Goal: Transaction & Acquisition: Book appointment/travel/reservation

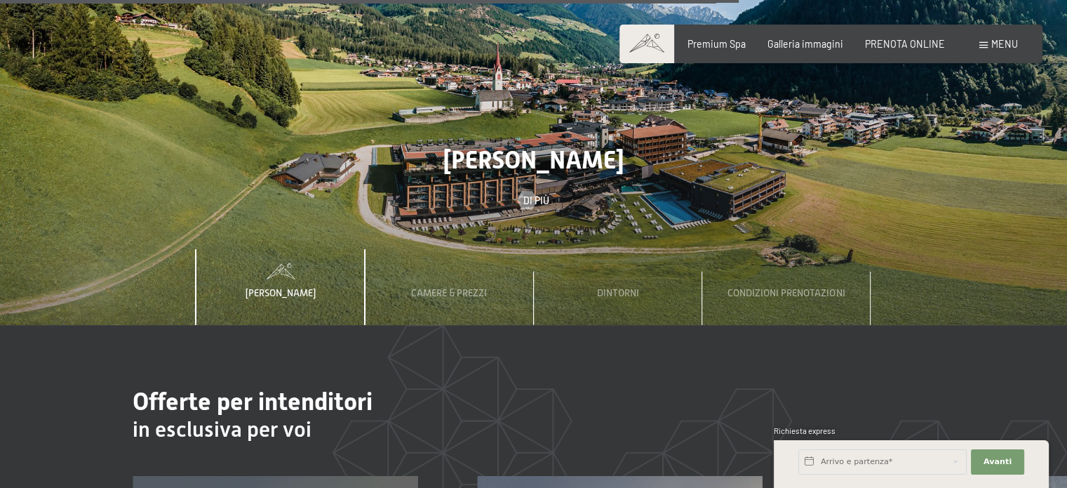
scroll to position [4155, 0]
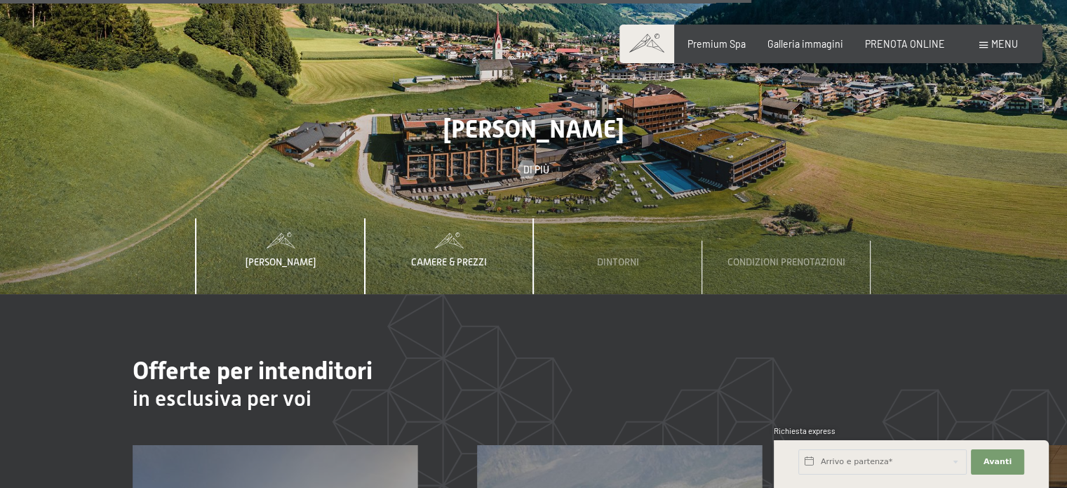
click at [493, 224] on div "Camere & Prezzi" at bounding box center [449, 256] width 94 height 76
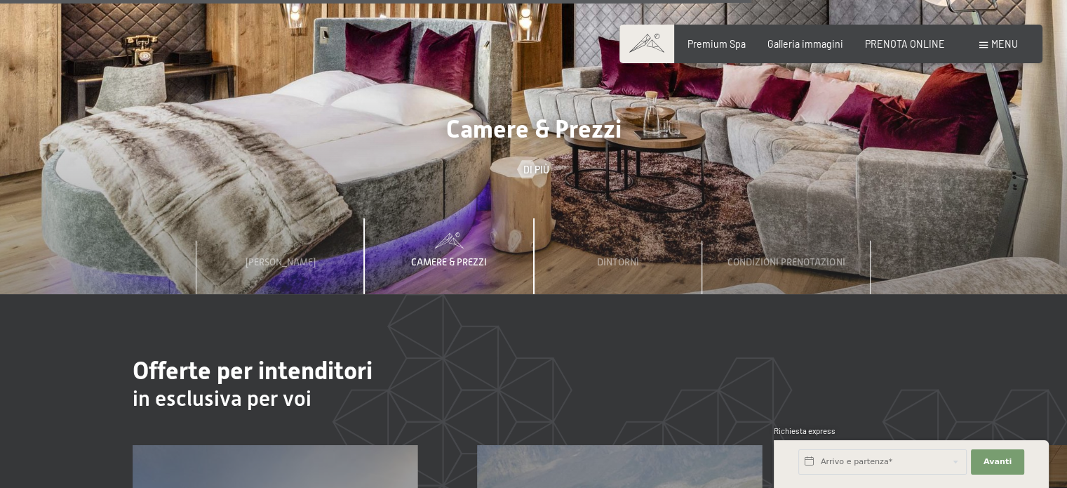
click at [455, 256] on span "Camere & Prezzi" at bounding box center [449, 261] width 76 height 11
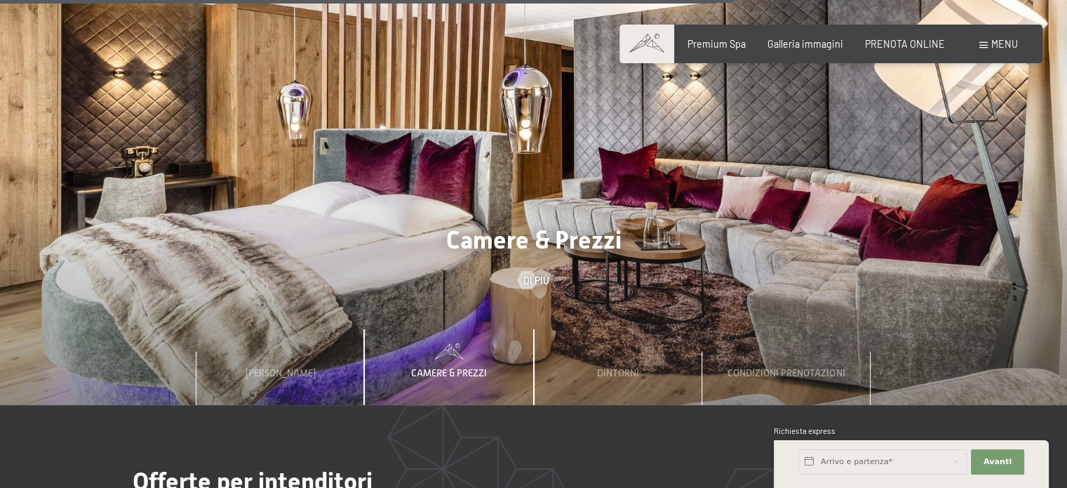
scroll to position [4106, 0]
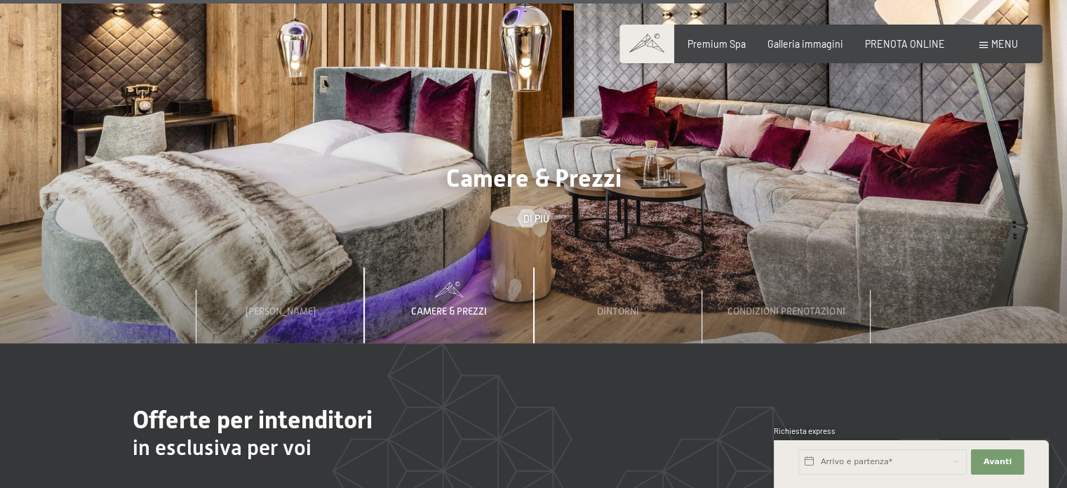
click at [441, 267] on div "Camere & Prezzi" at bounding box center [449, 305] width 94 height 76
click at [448, 305] on span "Camere & Prezzi" at bounding box center [449, 310] width 76 height 11
click at [447, 281] on span at bounding box center [449, 288] width 168 height 15
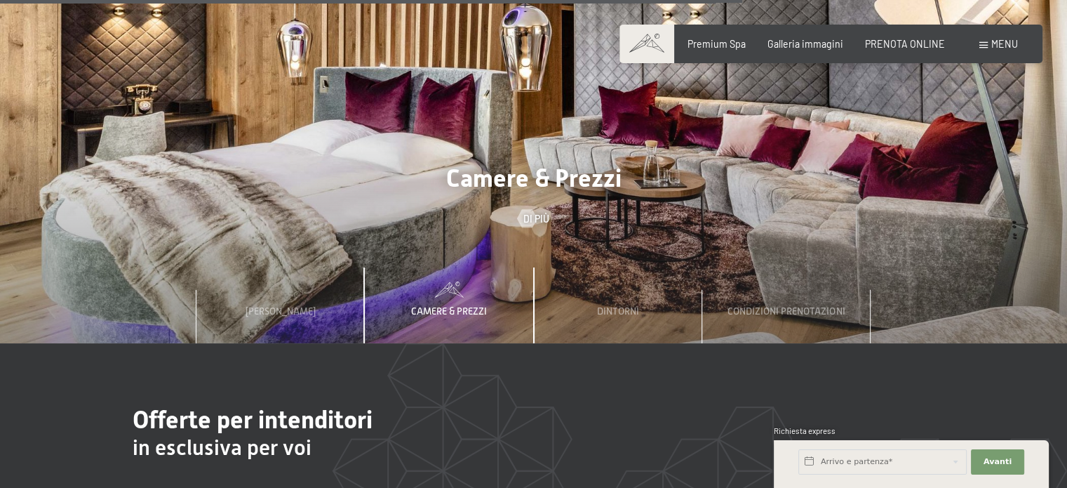
click at [542, 163] on span "Camere & Prezzi" at bounding box center [533, 177] width 175 height 29
click at [532, 209] on div at bounding box center [526, 218] width 11 height 18
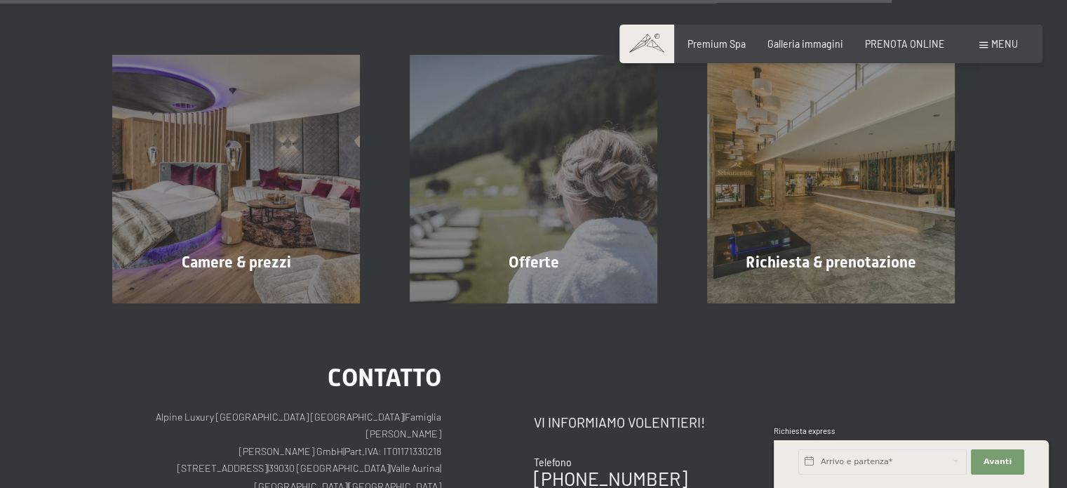
scroll to position [2183, 0]
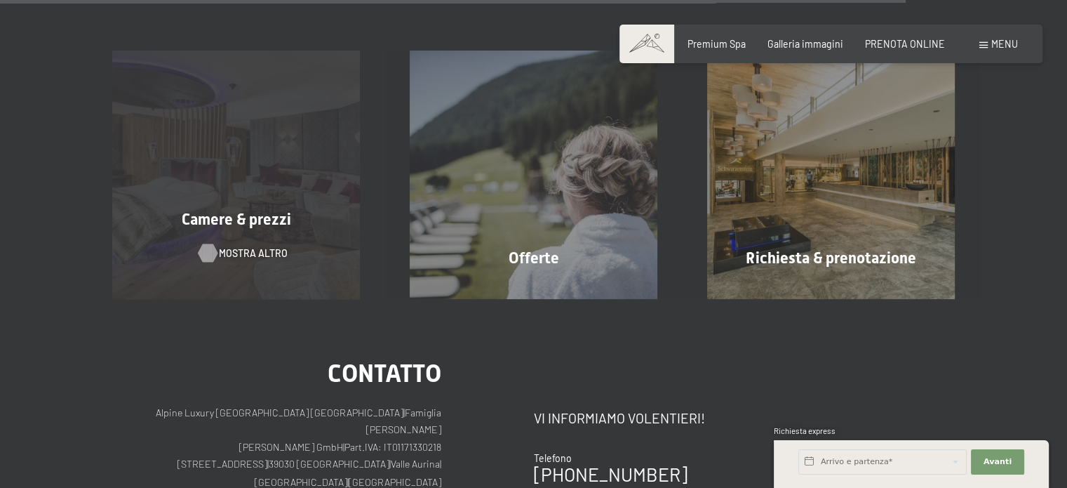
click at [256, 248] on span "mostra altro" at bounding box center [253, 253] width 69 height 14
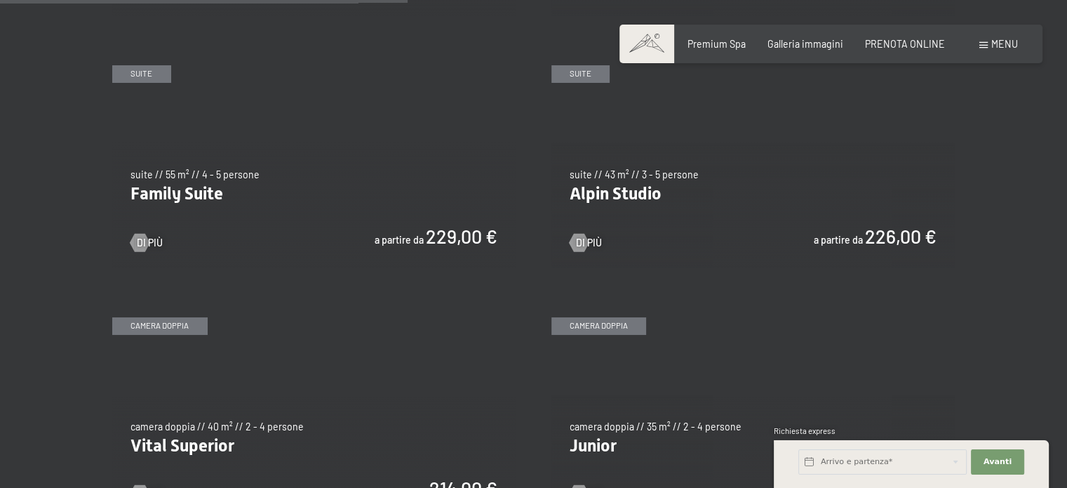
scroll to position [1521, 0]
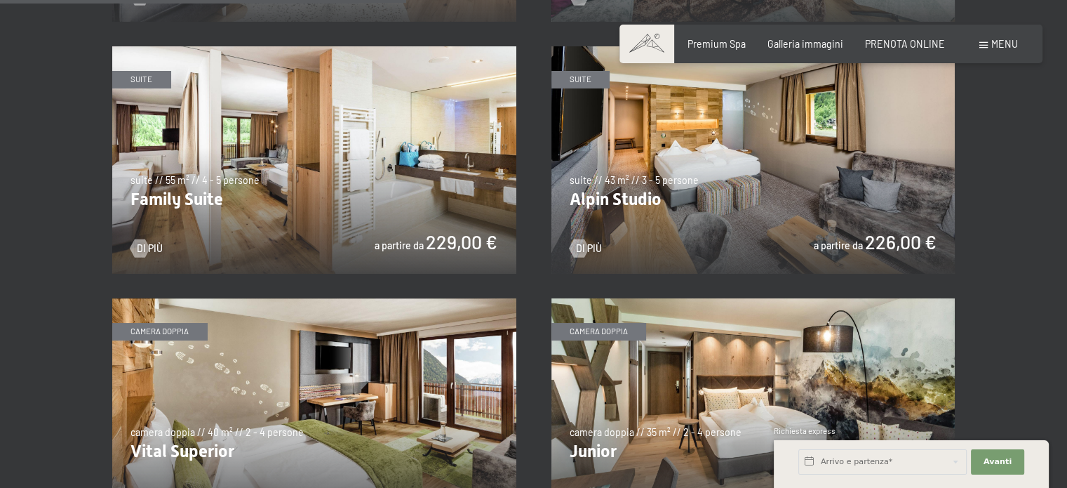
click at [885, 244] on img at bounding box center [753, 159] width 404 height 227
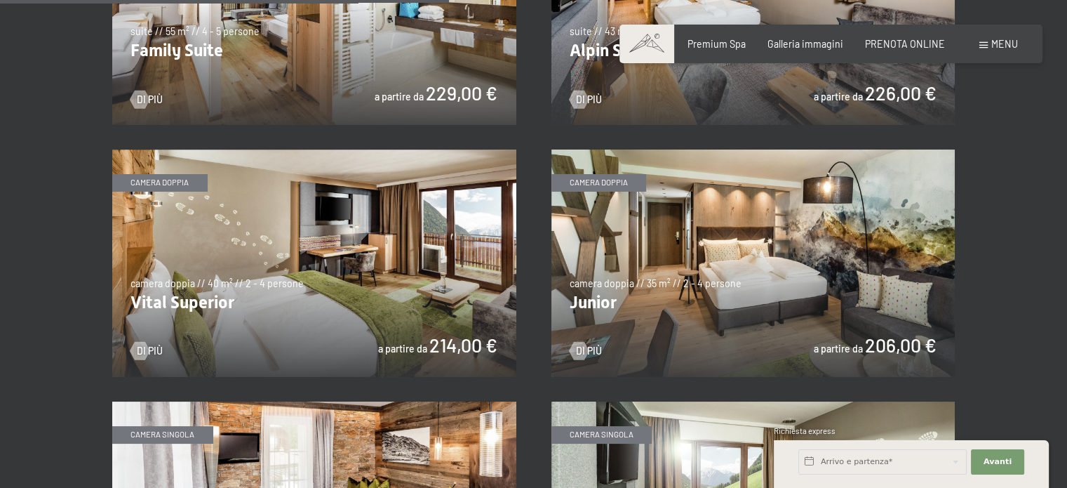
scroll to position [1680, 0]
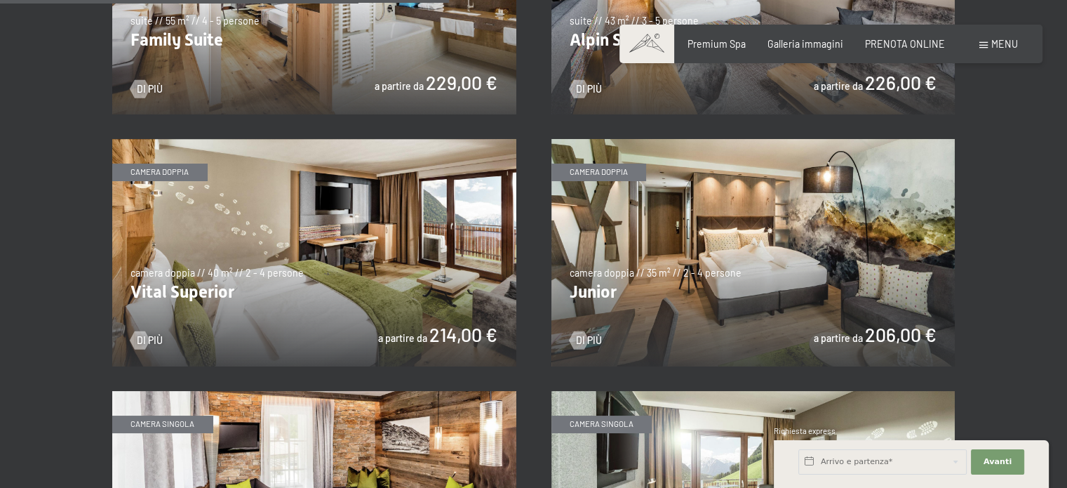
click at [418, 221] on img at bounding box center [314, 252] width 404 height 227
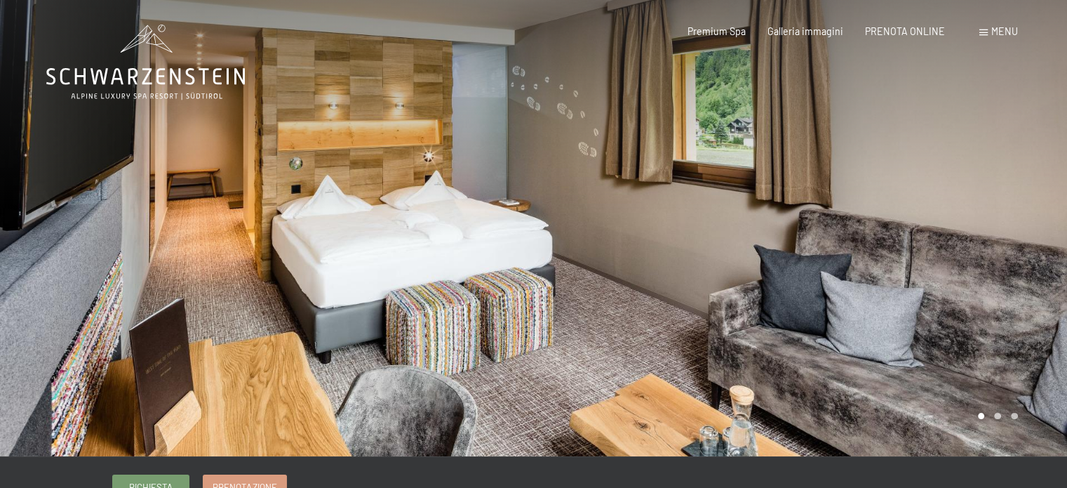
drag, startPoint x: 1066, startPoint y: 34, endPoint x: 1075, endPoint y: 57, distance: 24.9
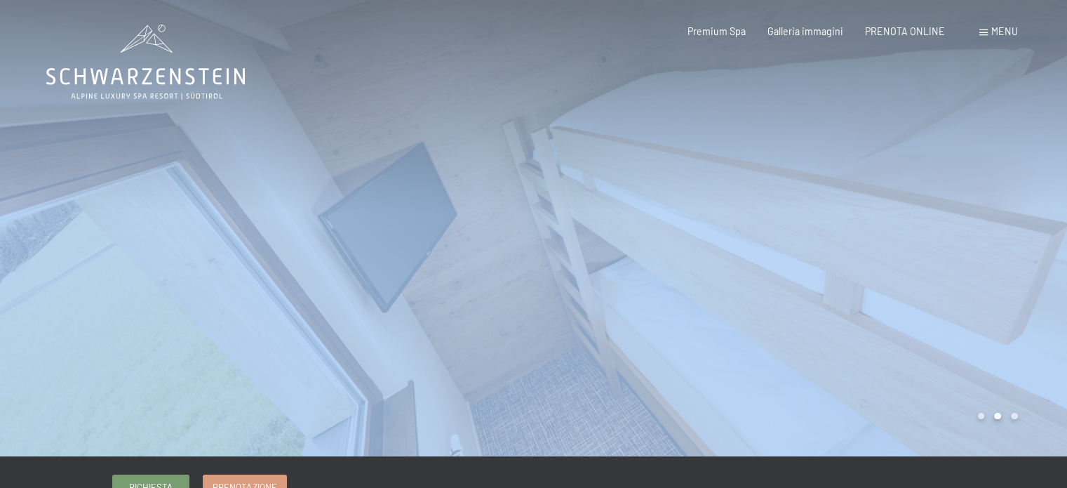
click at [789, 181] on div at bounding box center [801, 228] width 534 height 456
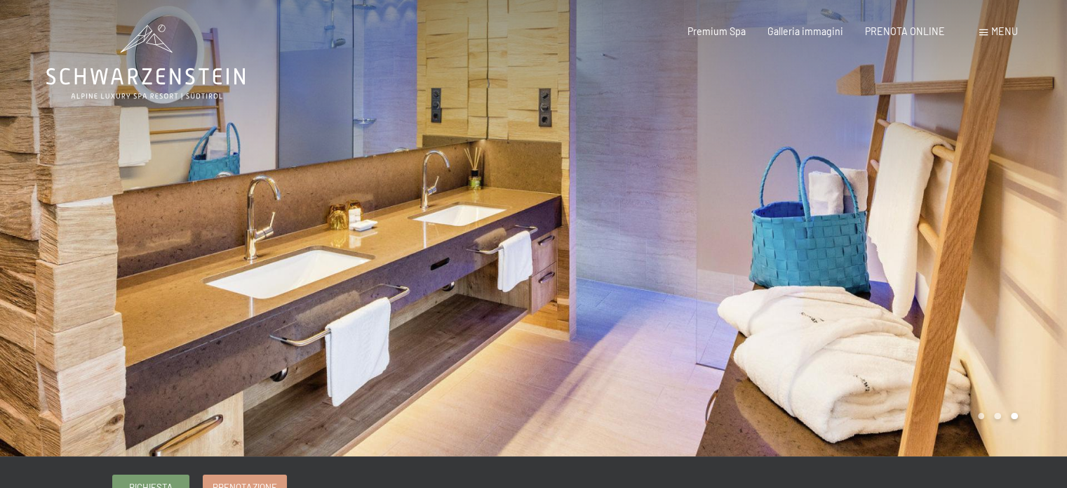
click at [775, 203] on div at bounding box center [801, 228] width 534 height 456
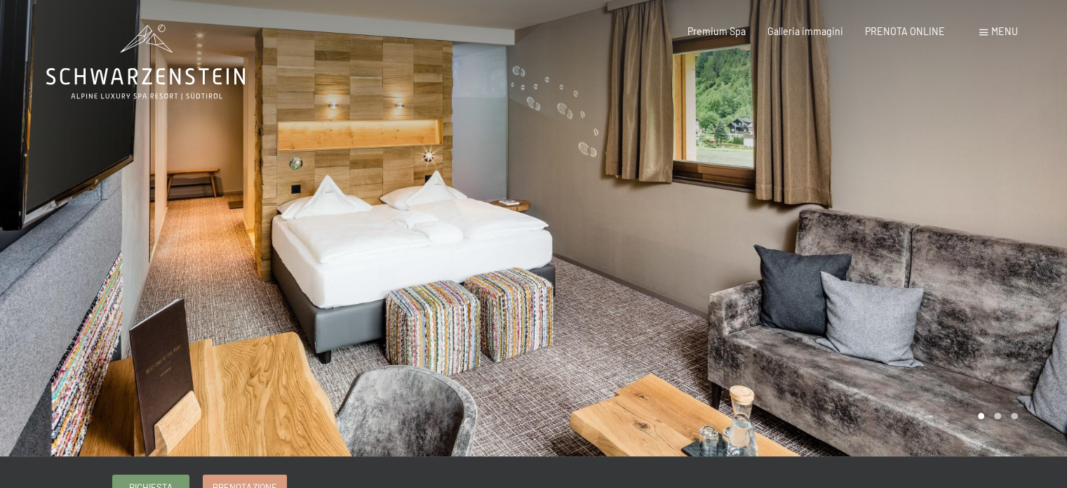
click at [775, 203] on div at bounding box center [801, 228] width 534 height 456
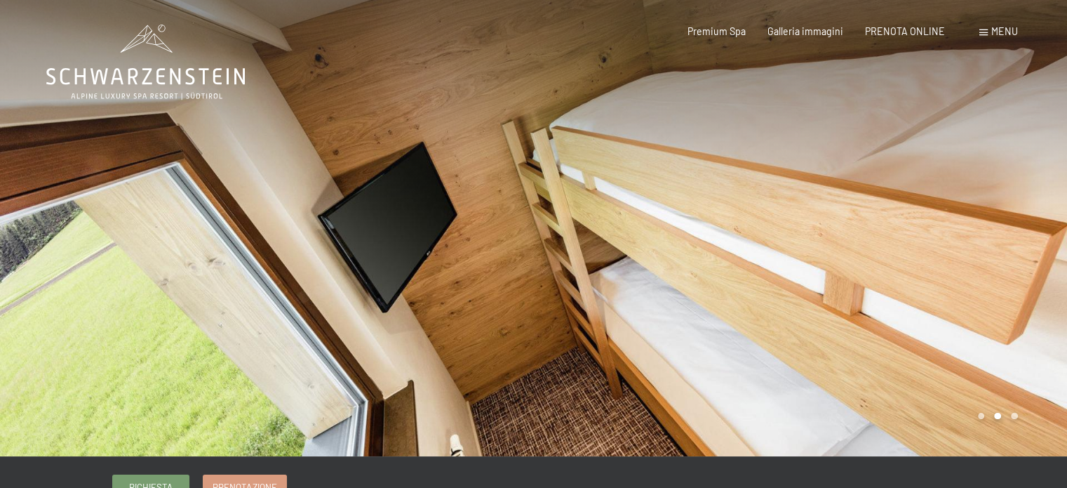
click at [775, 203] on div at bounding box center [801, 228] width 534 height 456
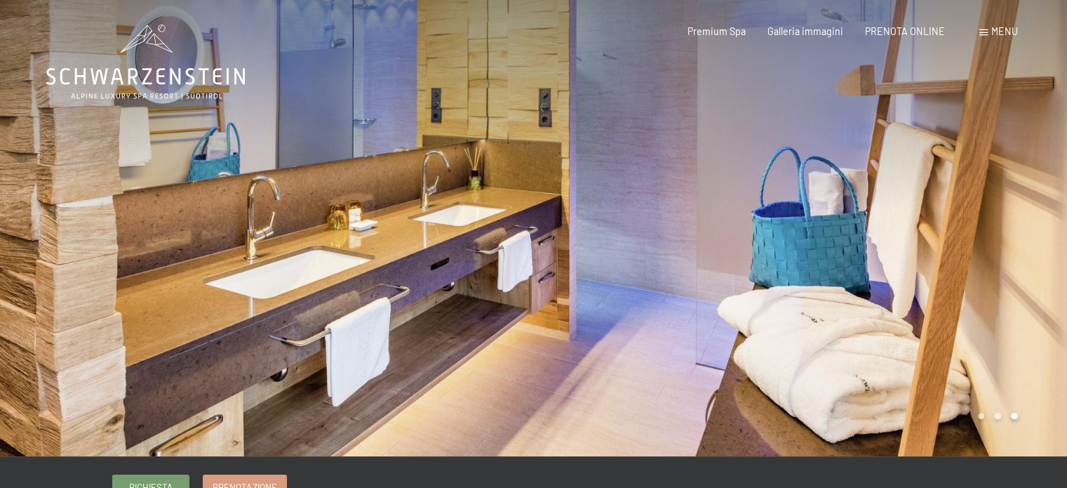
click at [775, 203] on div at bounding box center [801, 228] width 534 height 456
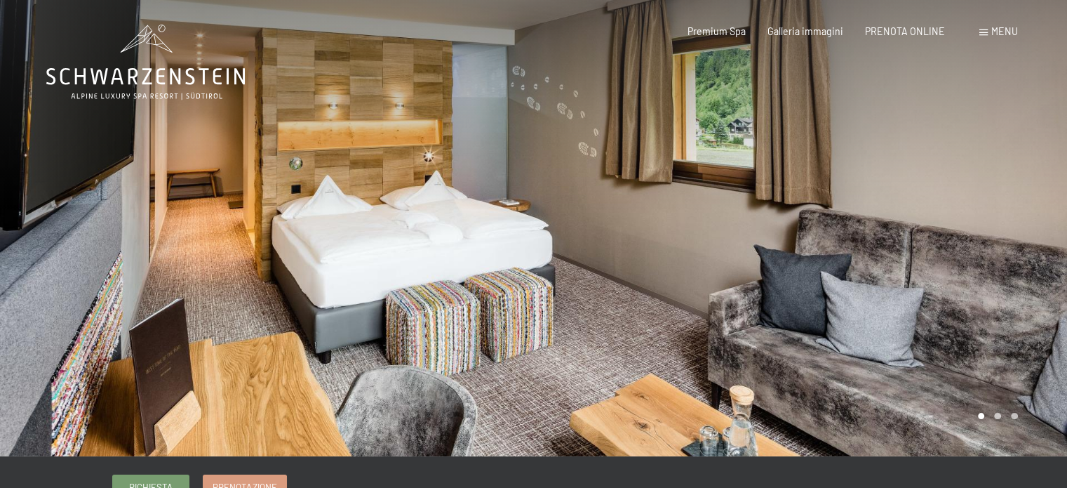
click at [904, 173] on div at bounding box center [801, 228] width 534 height 456
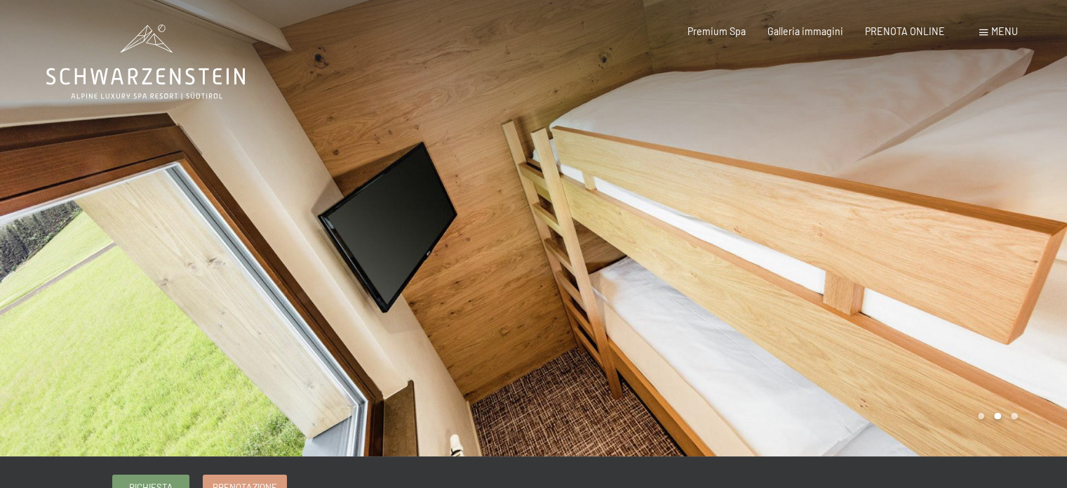
click at [904, 173] on div at bounding box center [801, 228] width 534 height 456
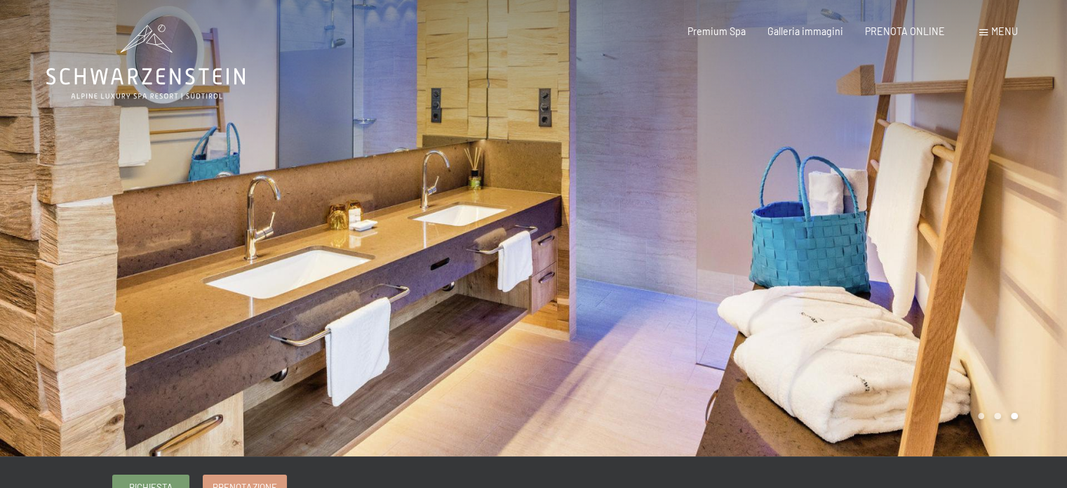
click at [197, 201] on div at bounding box center [267, 228] width 534 height 456
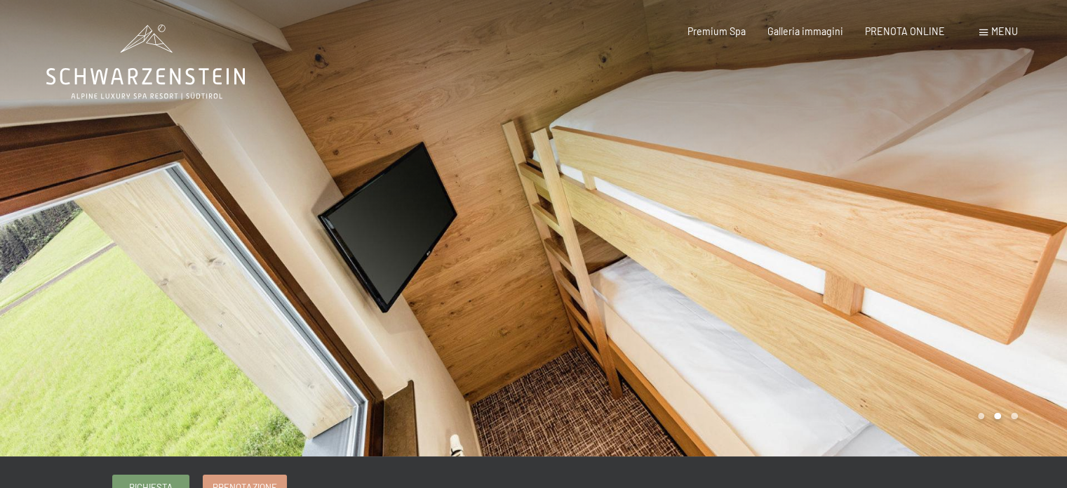
click at [197, 201] on div at bounding box center [267, 228] width 534 height 456
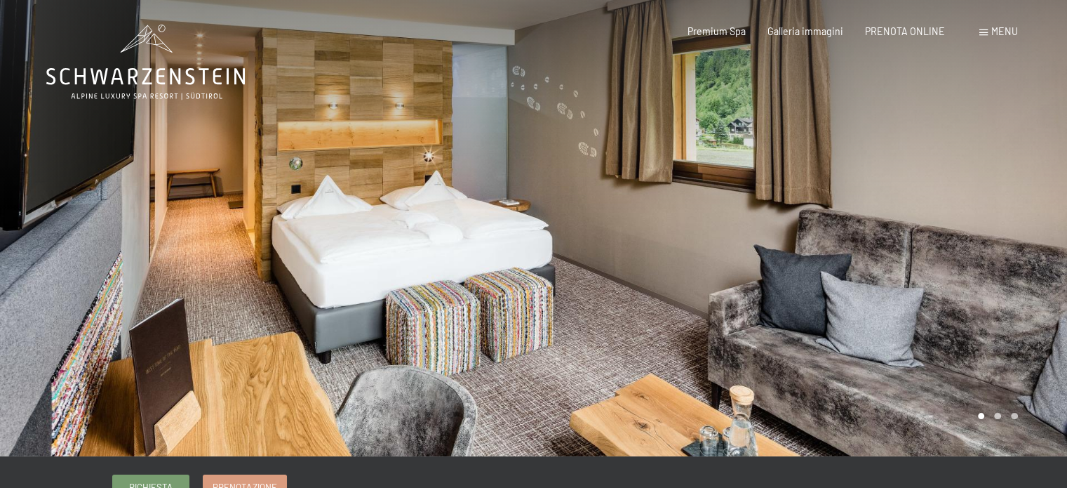
click at [197, 201] on div at bounding box center [267, 228] width 534 height 456
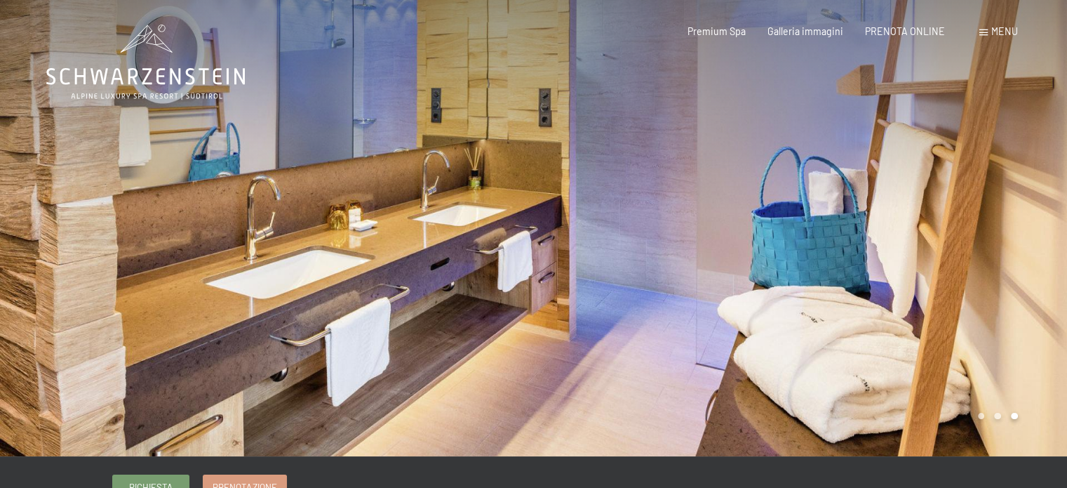
click at [197, 201] on div at bounding box center [267, 228] width 534 height 456
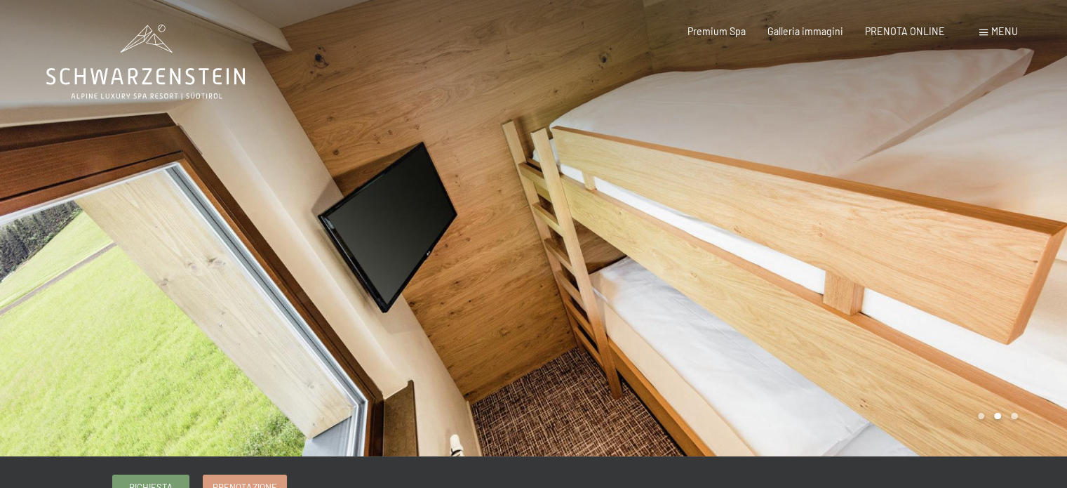
click at [197, 201] on div at bounding box center [267, 228] width 534 height 456
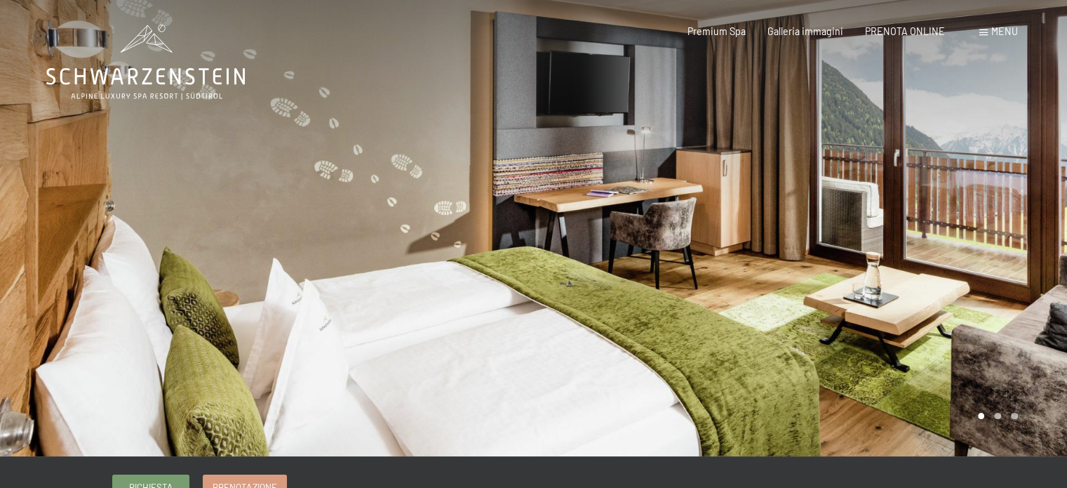
click at [951, 205] on div at bounding box center [801, 228] width 534 height 456
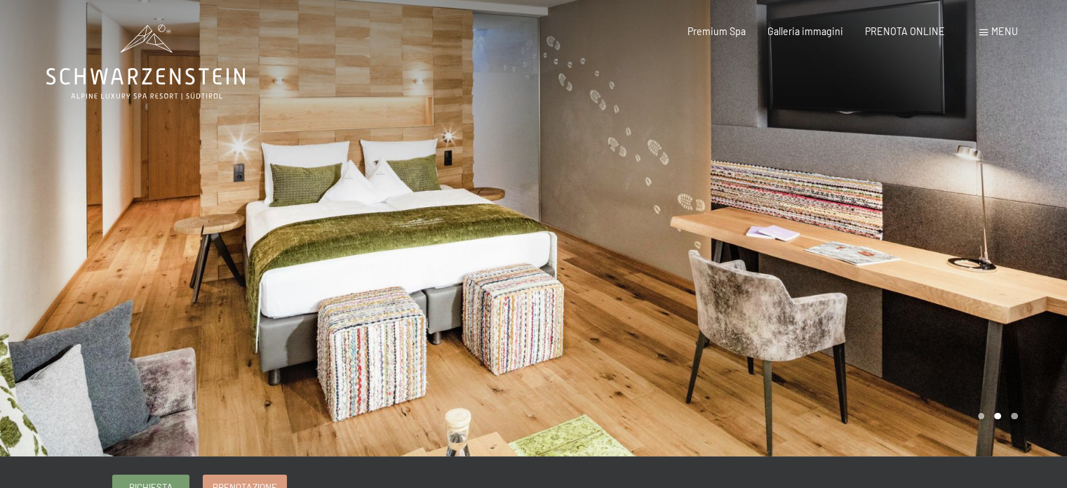
click at [951, 205] on div at bounding box center [801, 228] width 534 height 456
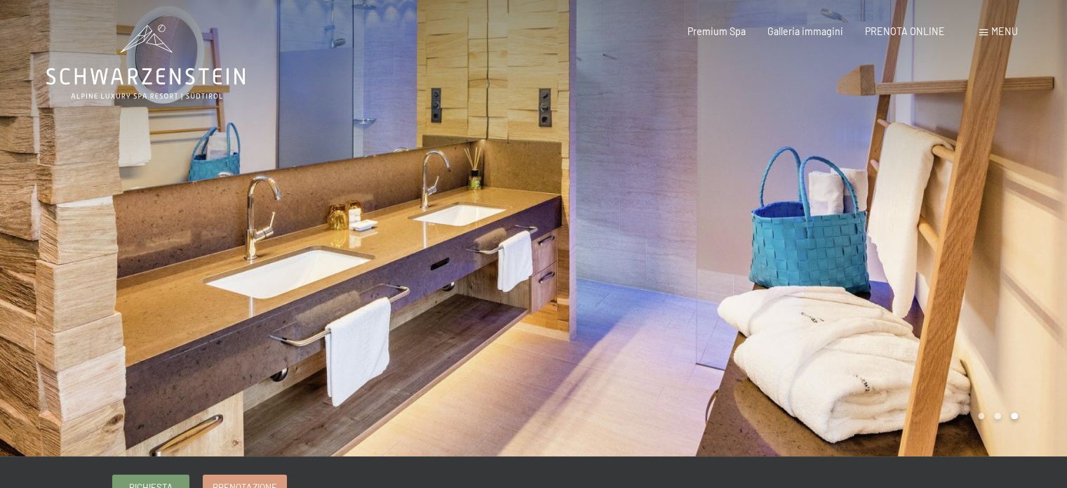
click at [951, 205] on div at bounding box center [801, 228] width 534 height 456
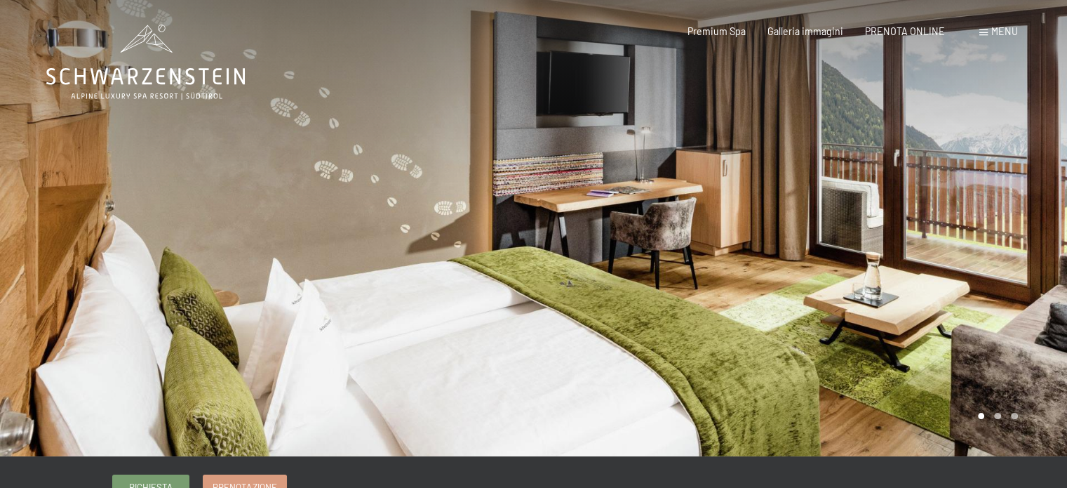
click at [951, 205] on div at bounding box center [801, 228] width 534 height 456
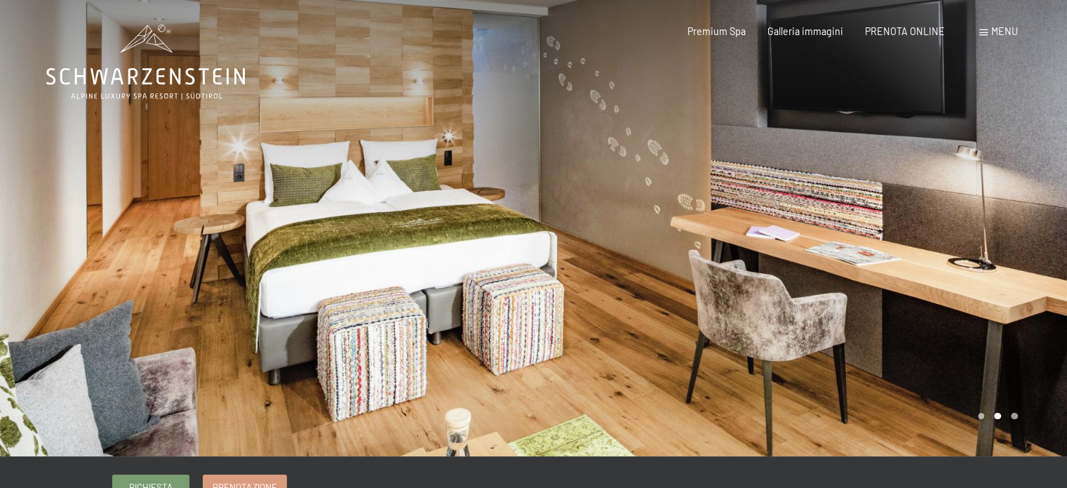
click at [951, 205] on div at bounding box center [801, 228] width 534 height 456
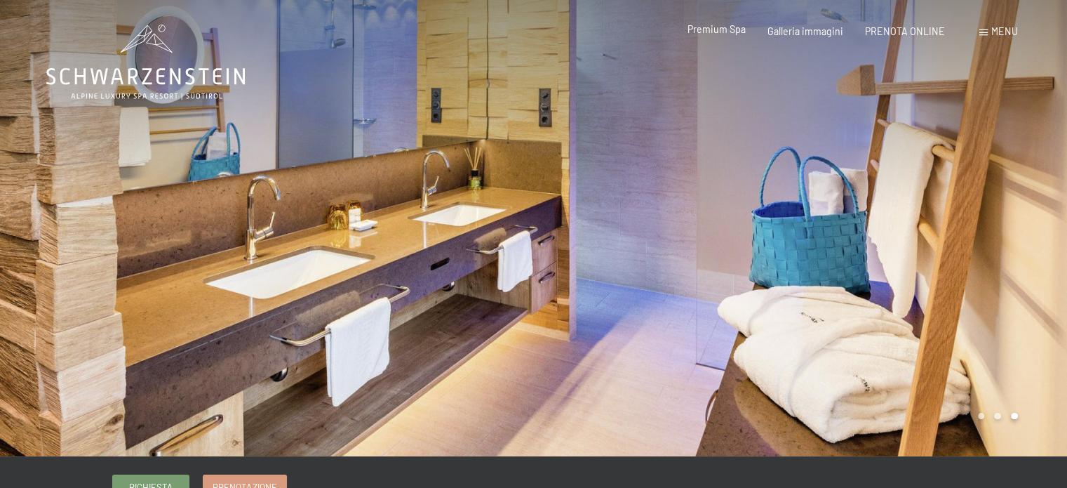
click at [725, 35] on span "Premium Spa" at bounding box center [717, 29] width 58 height 12
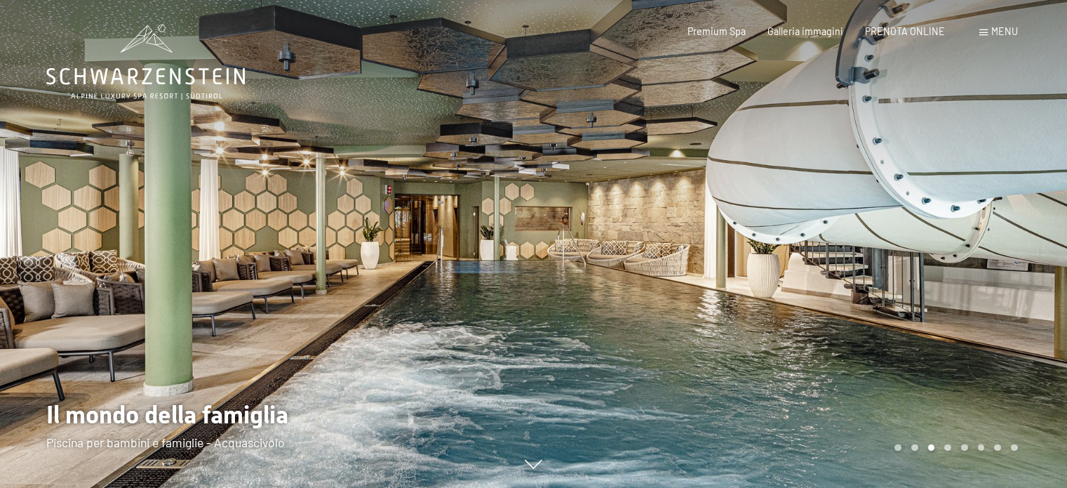
click at [965, 293] on div at bounding box center [801, 244] width 534 height 488
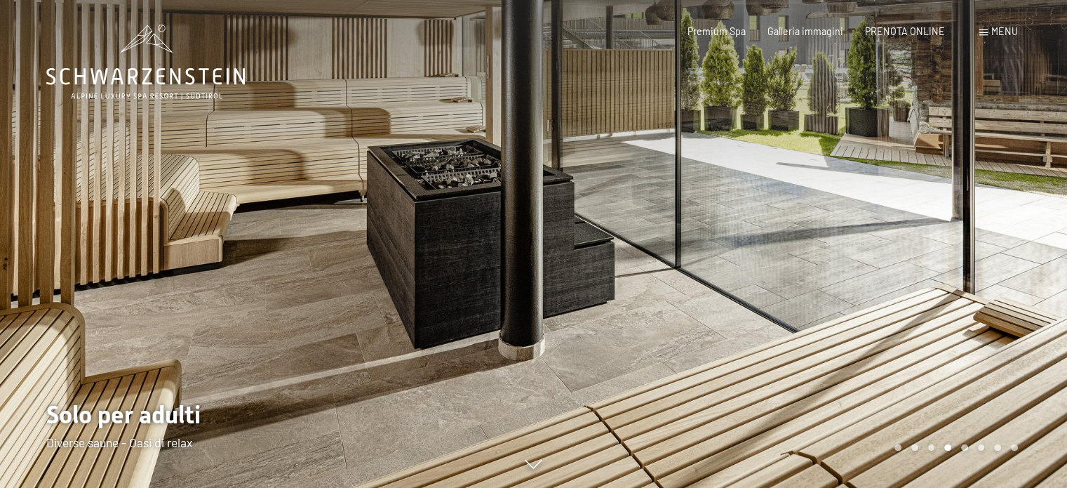
click at [965, 293] on div at bounding box center [801, 244] width 534 height 488
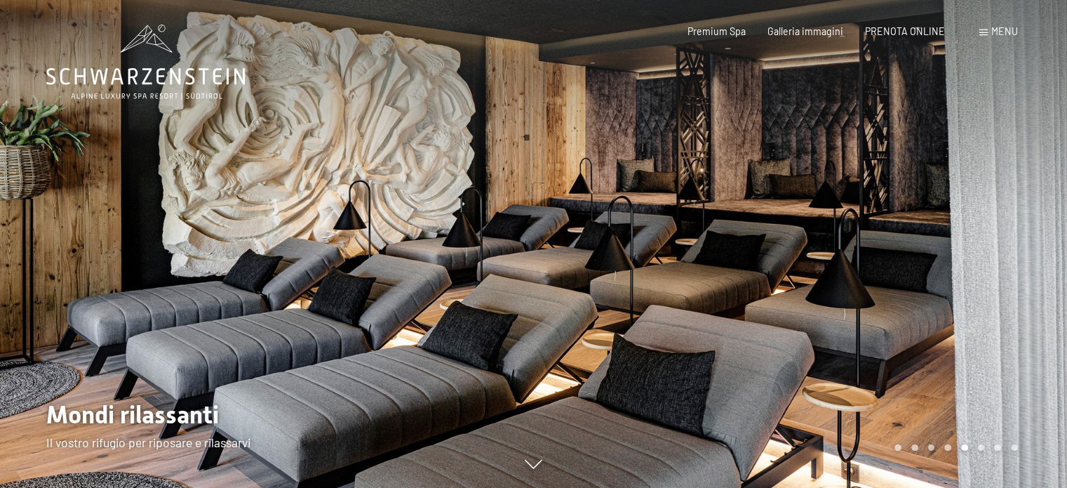
click at [965, 293] on div at bounding box center [801, 244] width 534 height 488
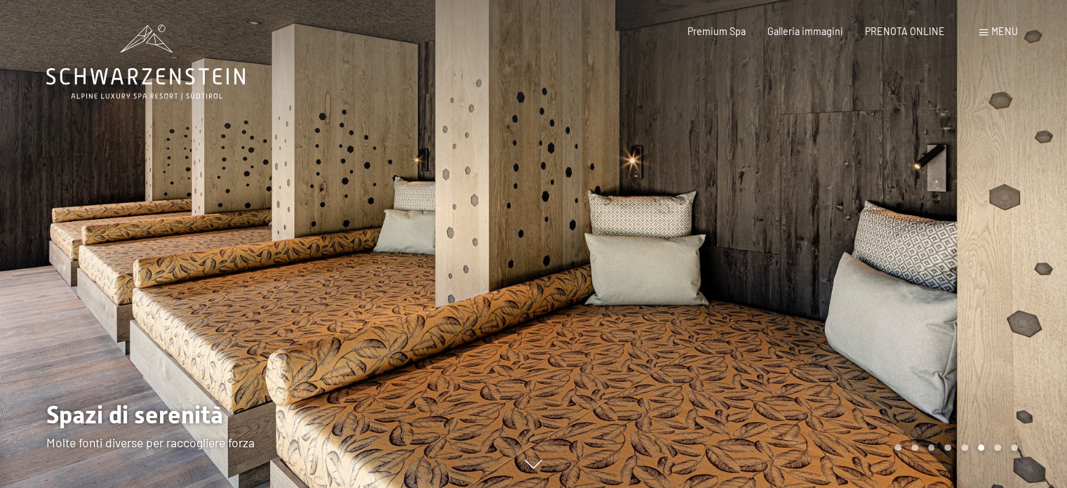
click at [965, 293] on div at bounding box center [801, 244] width 534 height 488
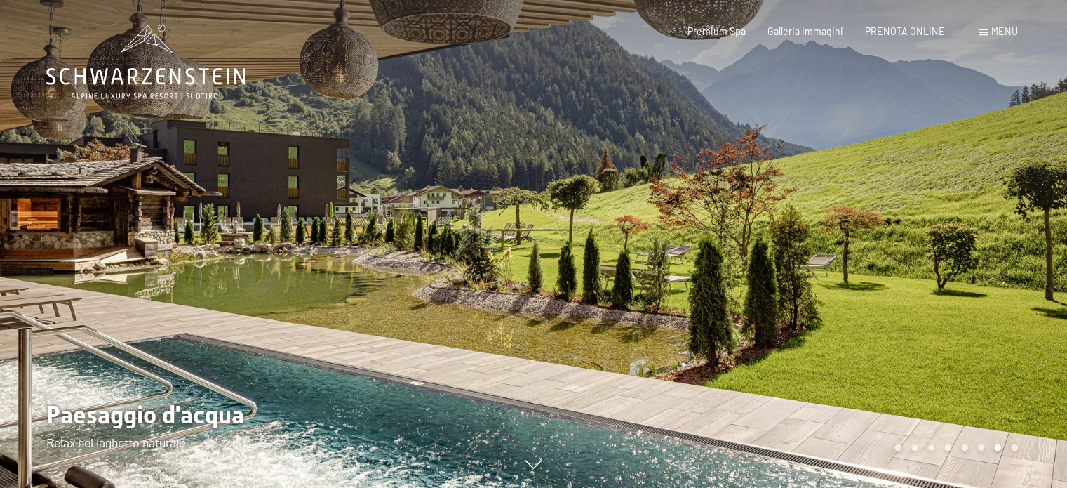
click at [965, 293] on div at bounding box center [801, 244] width 534 height 488
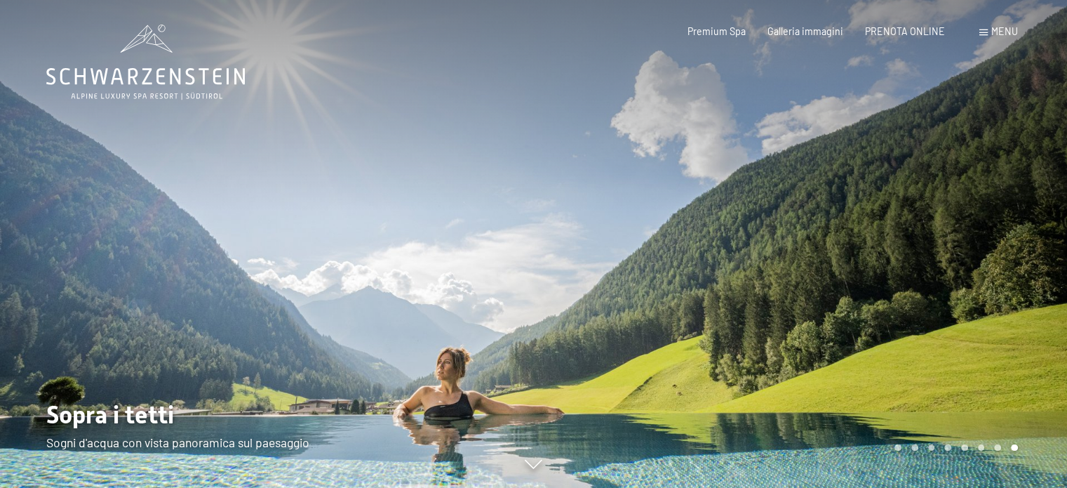
click at [965, 293] on div at bounding box center [801, 244] width 534 height 488
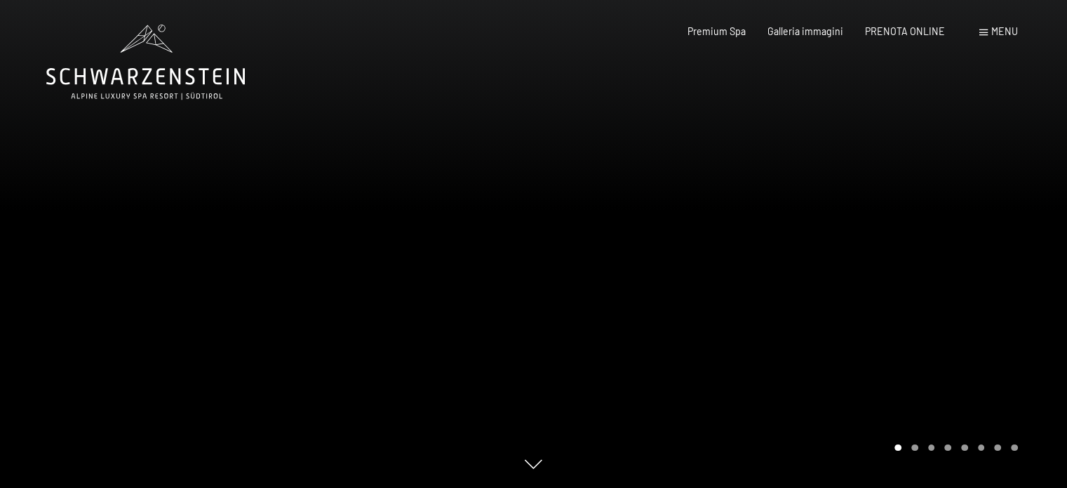
click at [144, 63] on icon at bounding box center [145, 62] width 199 height 75
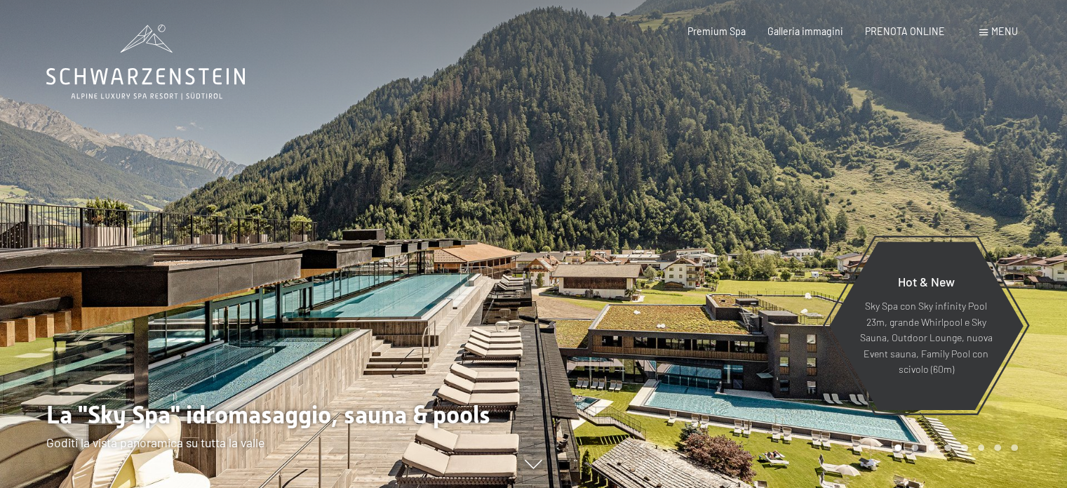
click at [826, 96] on div at bounding box center [801, 244] width 534 height 488
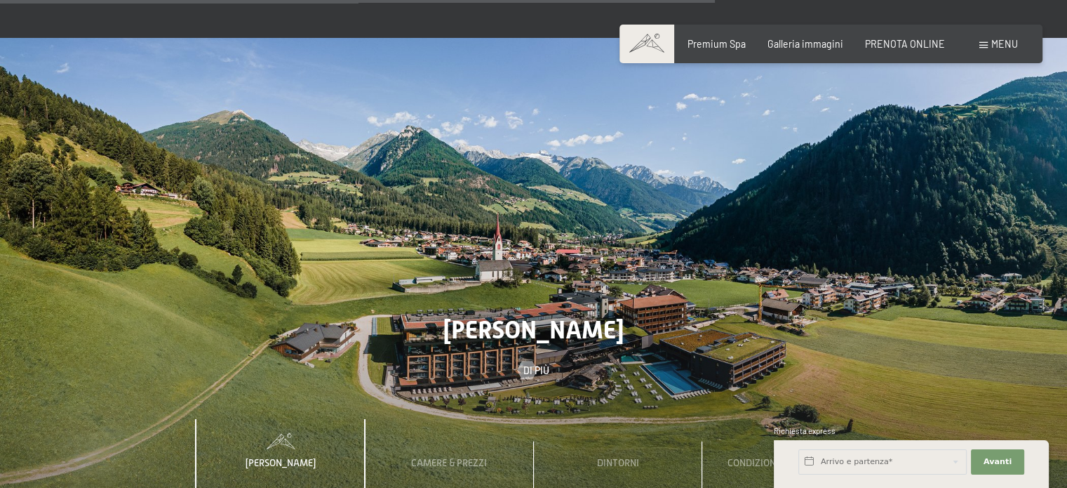
scroll to position [4007, 0]
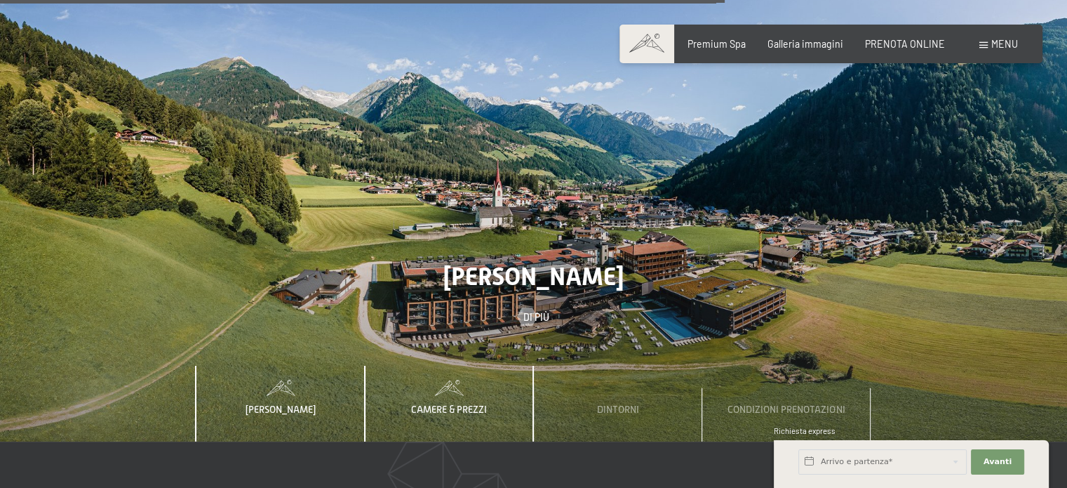
click at [447, 366] on div "Camere & Prezzi" at bounding box center [449, 404] width 94 height 76
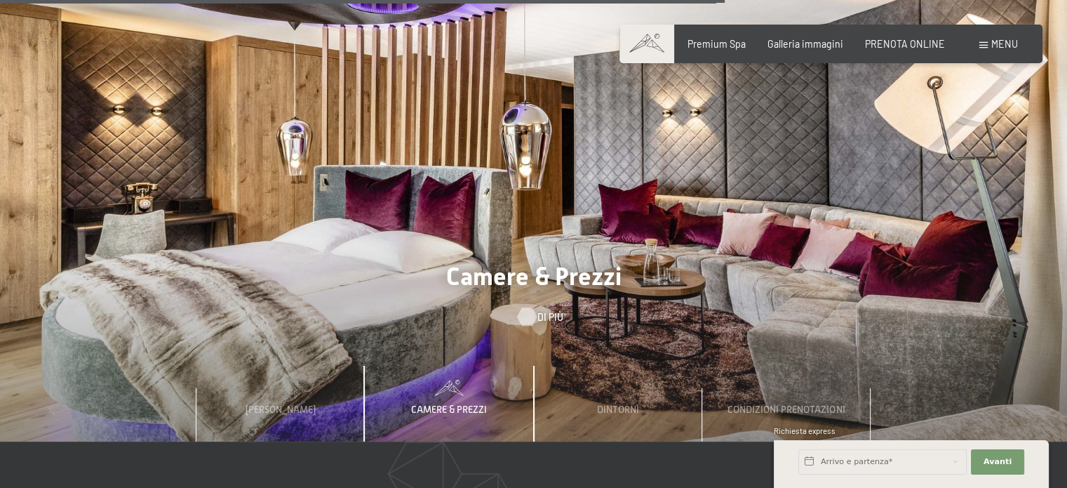
click at [537, 310] on span "Di più" at bounding box center [550, 317] width 26 height 14
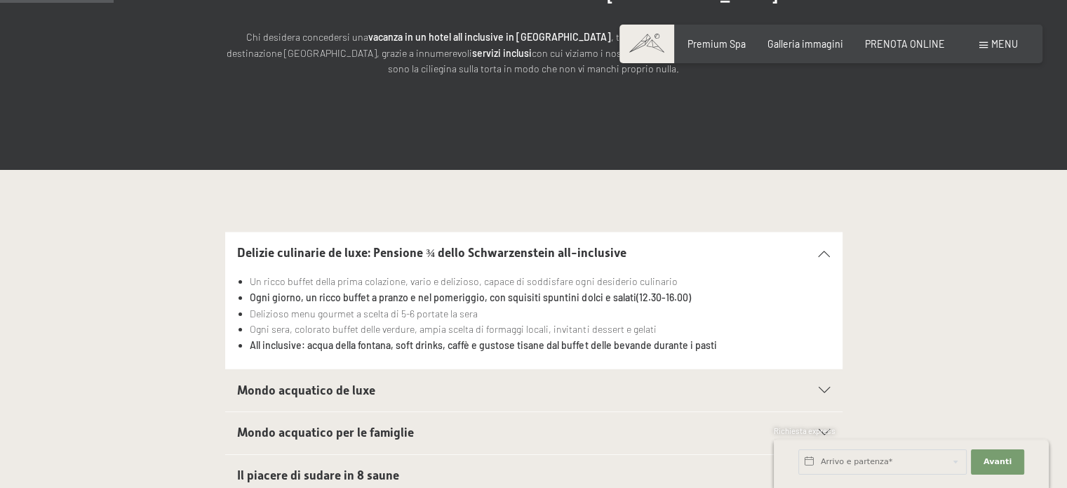
scroll to position [271, 0]
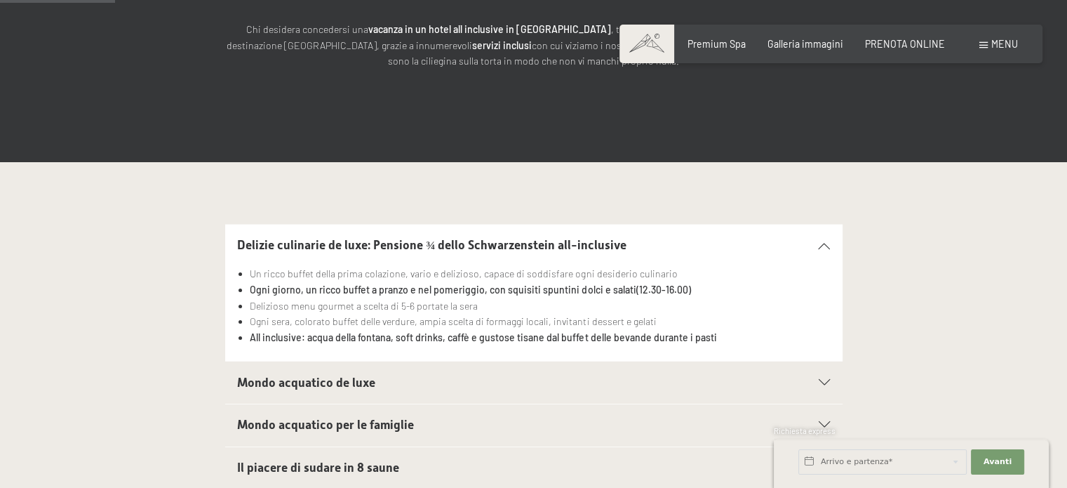
click at [821, 246] on icon at bounding box center [824, 245] width 11 height 6
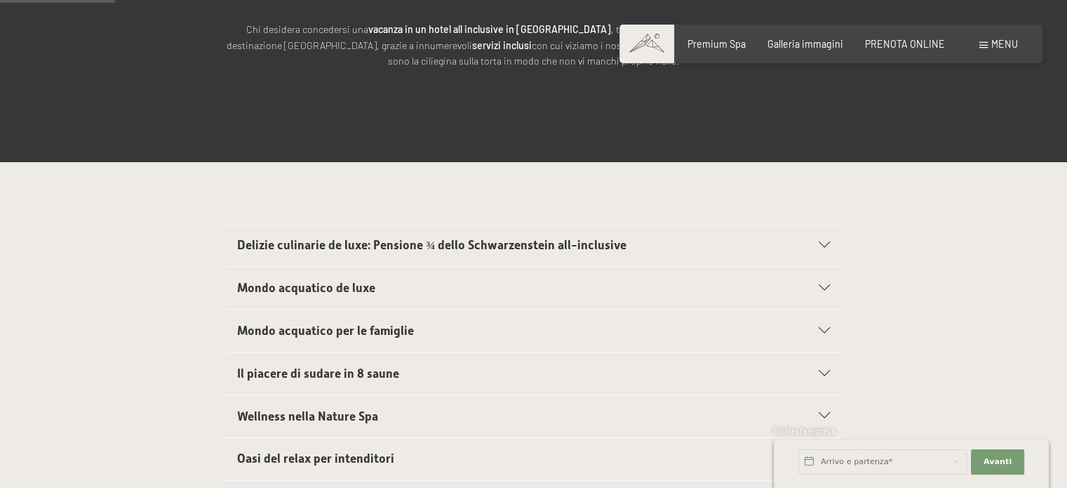
click at [821, 246] on icon at bounding box center [824, 245] width 11 height 6
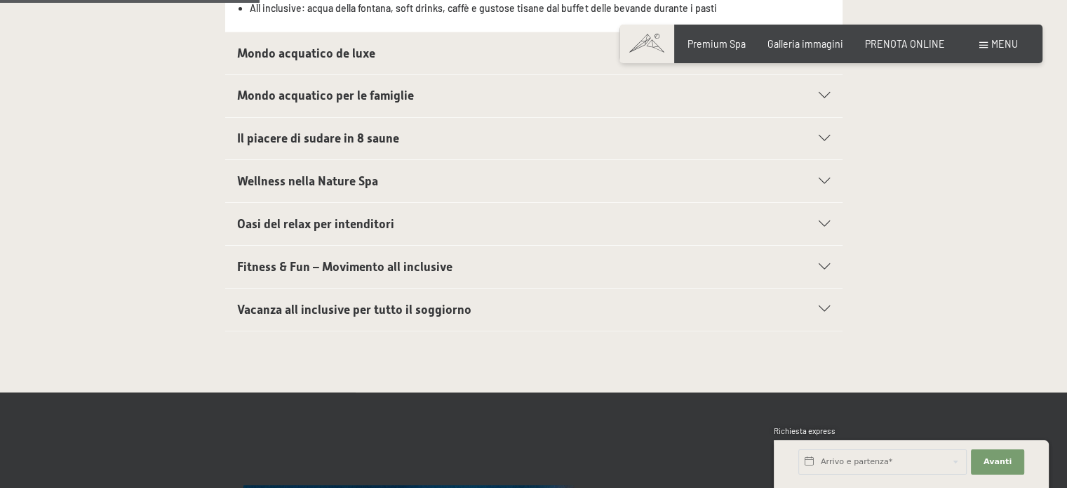
scroll to position [611, 0]
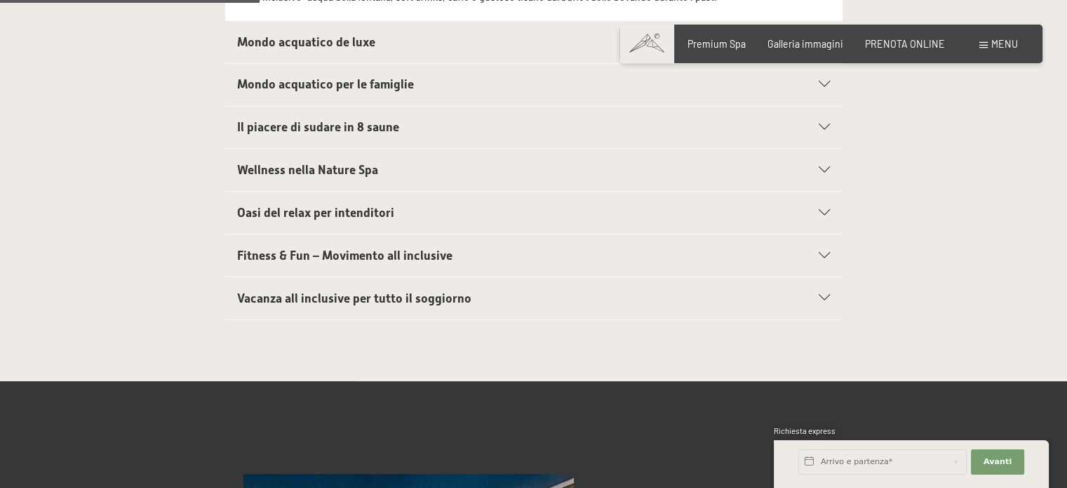
click at [824, 300] on div "Vacanza all inclusive per tutto il soggiorno" at bounding box center [533, 298] width 593 height 42
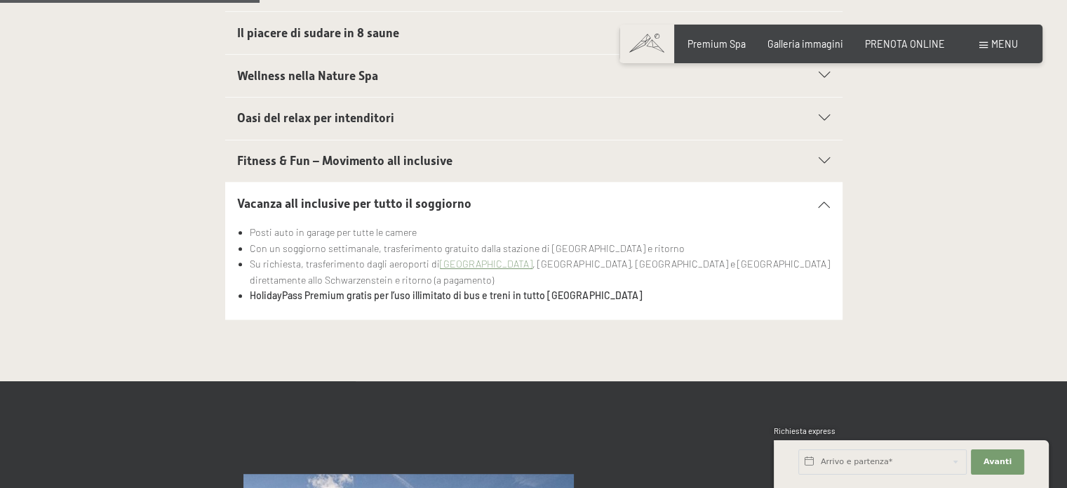
click at [822, 78] on div "Wellness nella Nature Spa" at bounding box center [533, 76] width 593 height 42
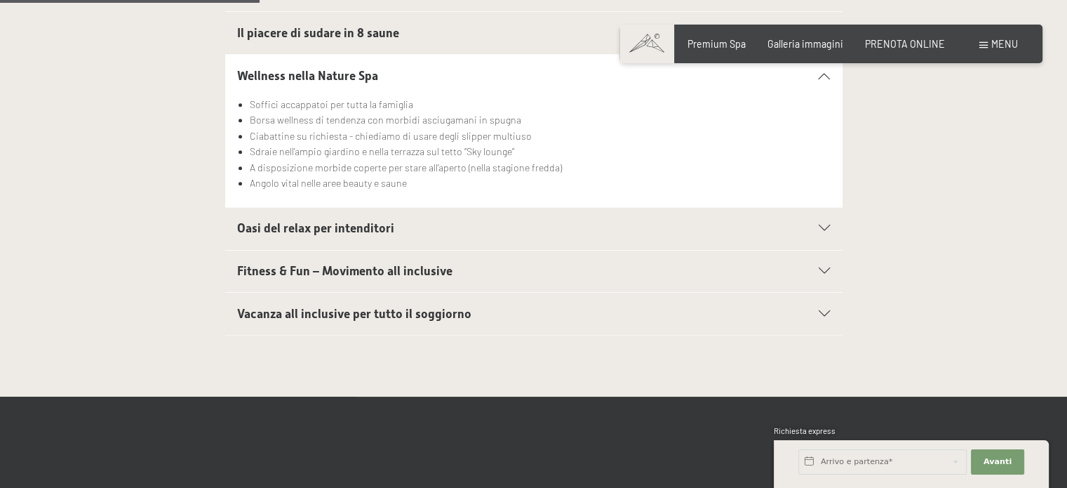
click at [824, 227] on icon at bounding box center [824, 228] width 11 height 6
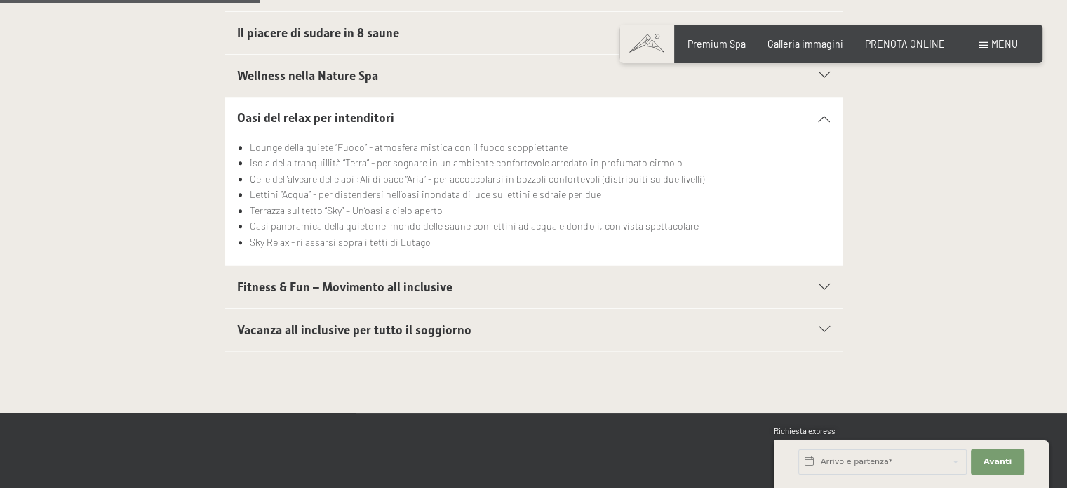
click at [831, 284] on section "Fitness & Fun – Movimento all inclusive In estate 90 ore, mentre in inverno 45 …" at bounding box center [533, 286] width 617 height 43
click at [819, 278] on div "Fitness & Fun – Movimento all inclusive" at bounding box center [533, 287] width 593 height 42
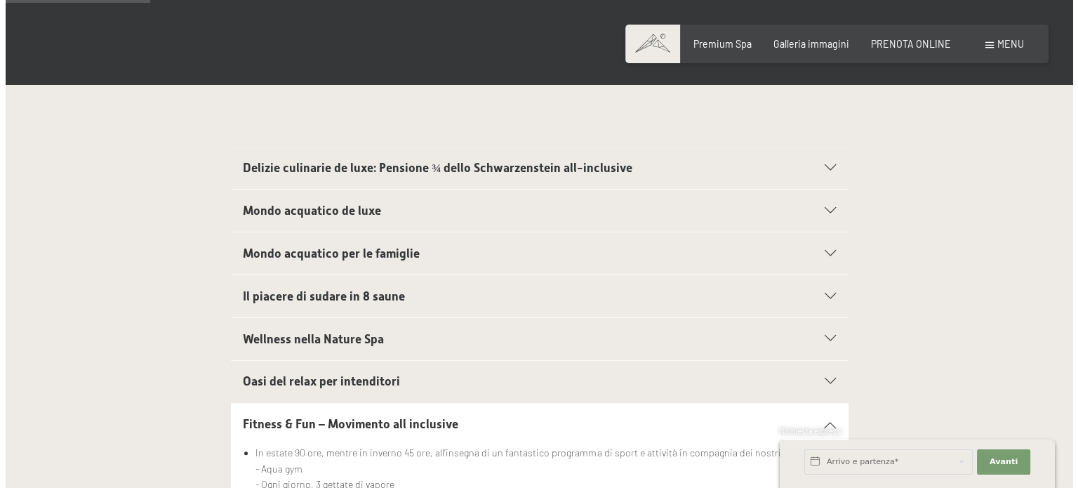
scroll to position [344, 0]
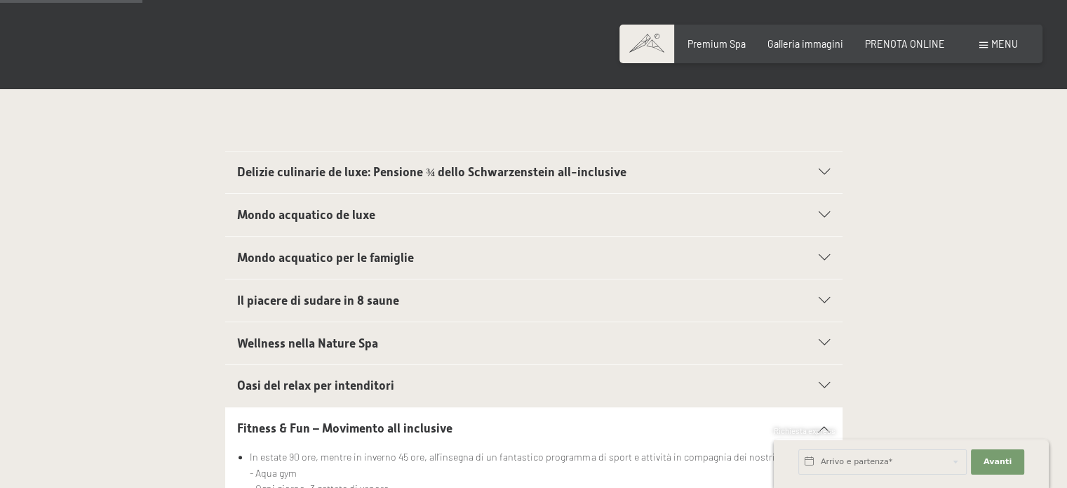
click at [822, 208] on div "Mondo acquatico de luxe" at bounding box center [533, 215] width 593 height 42
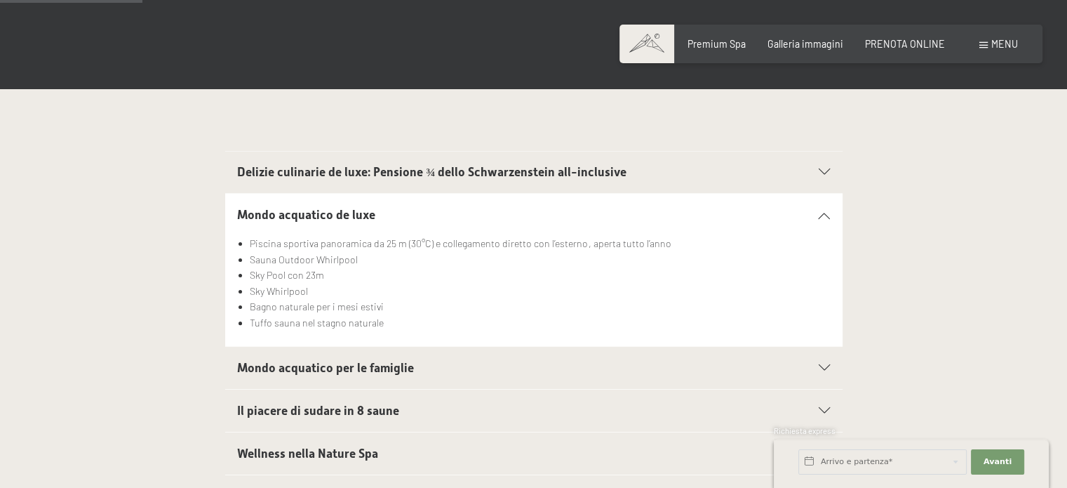
click at [821, 173] on icon at bounding box center [824, 172] width 11 height 6
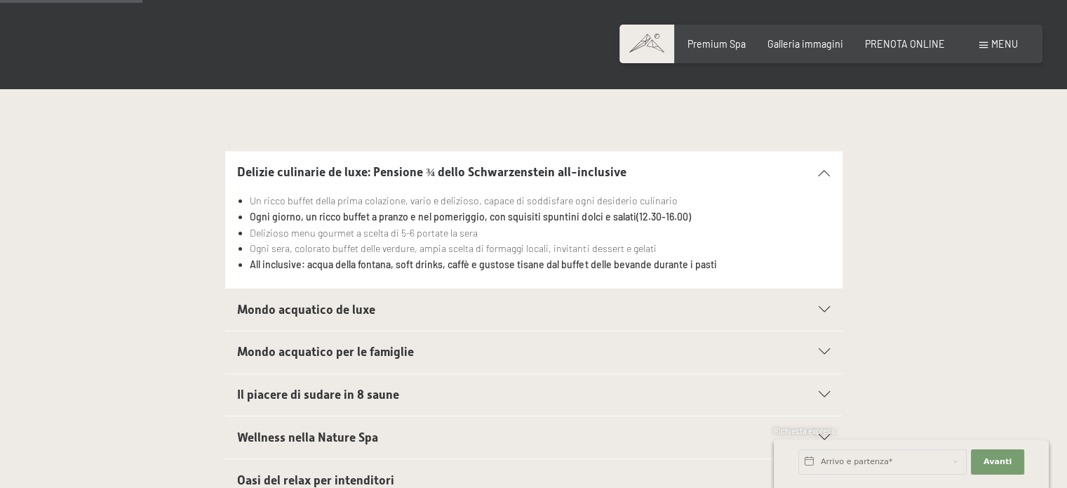
click at [824, 173] on icon at bounding box center [824, 172] width 11 height 6
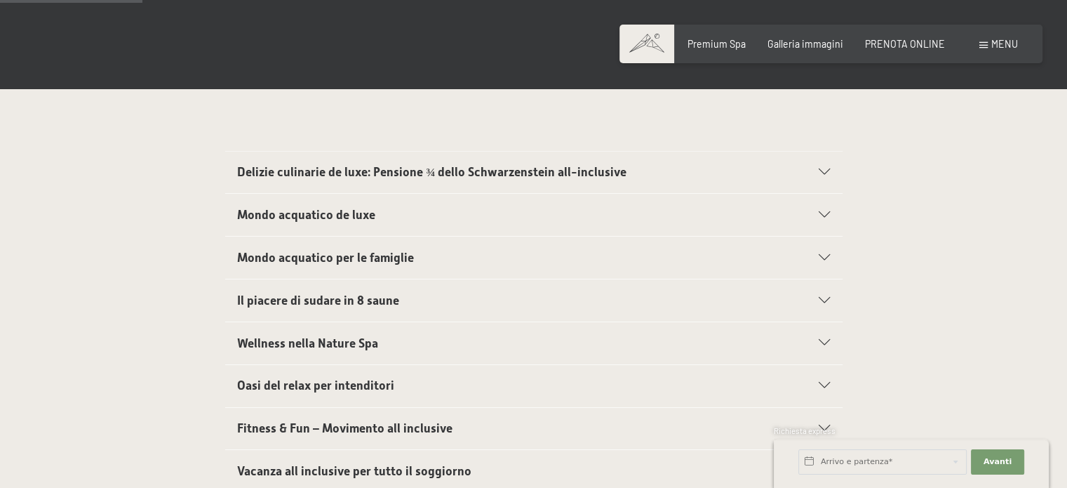
click at [1000, 39] on span "Menu" at bounding box center [1004, 44] width 27 height 12
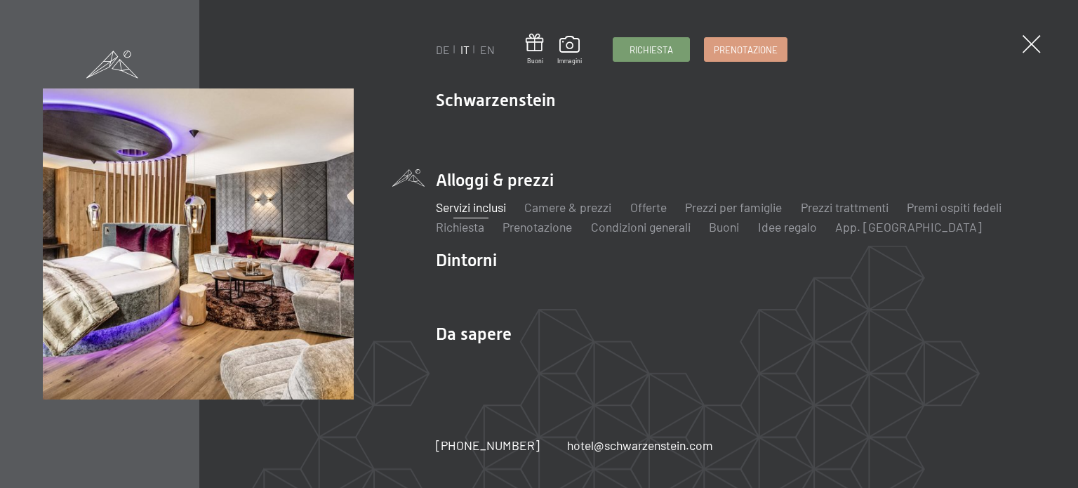
click at [477, 211] on link "Servizi inclusi" at bounding box center [471, 206] width 70 height 15
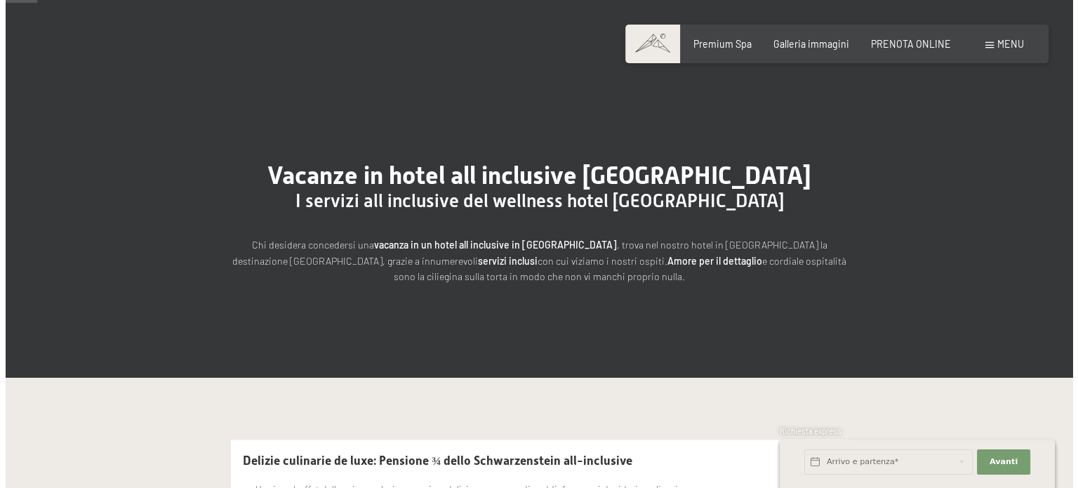
scroll to position [22, 0]
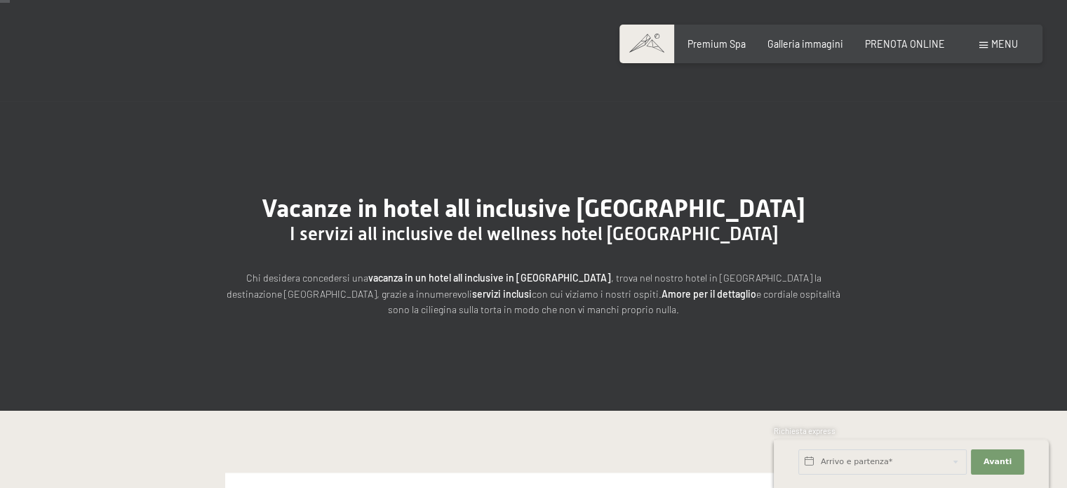
click at [1004, 38] on span "Menu" at bounding box center [1004, 44] width 27 height 12
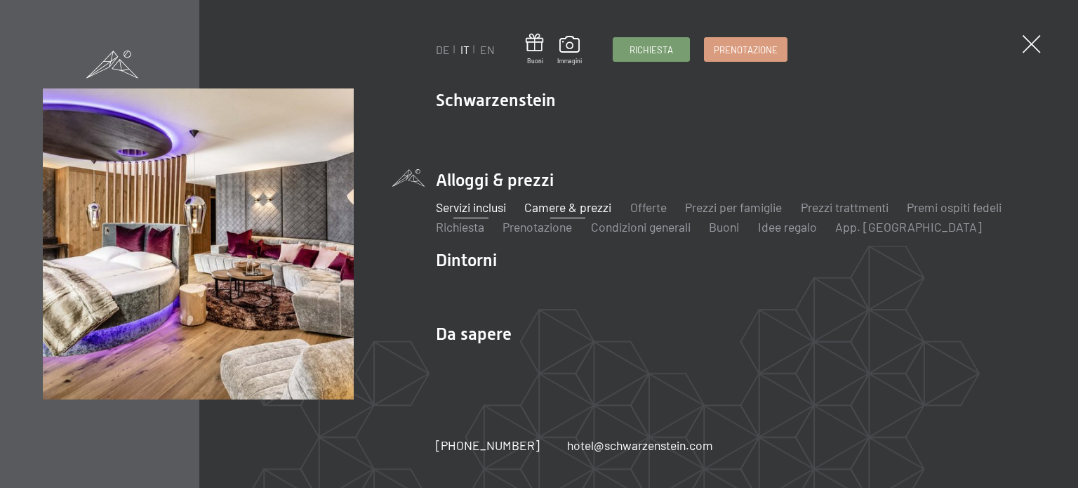
click at [582, 208] on link "Camere & prezzi" at bounding box center [567, 206] width 87 height 15
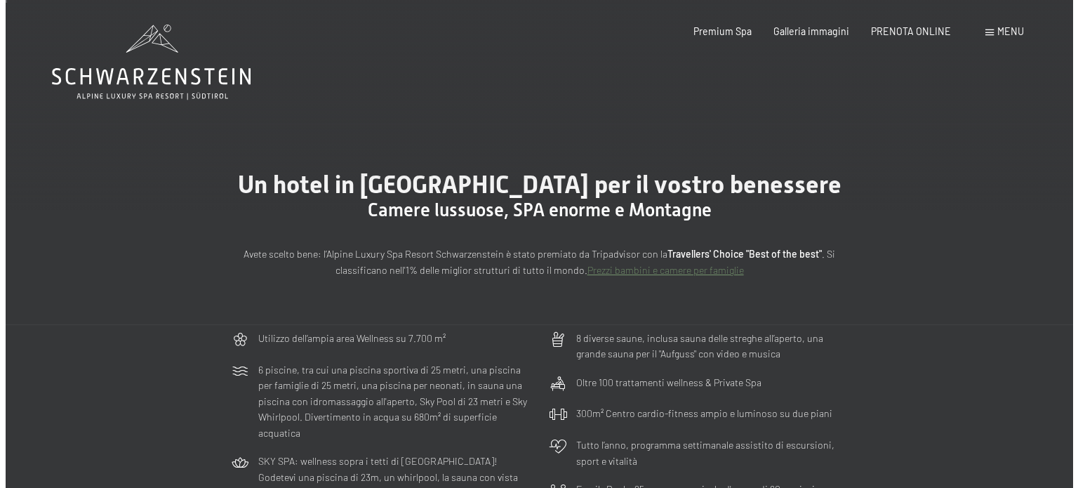
scroll to position [4, 0]
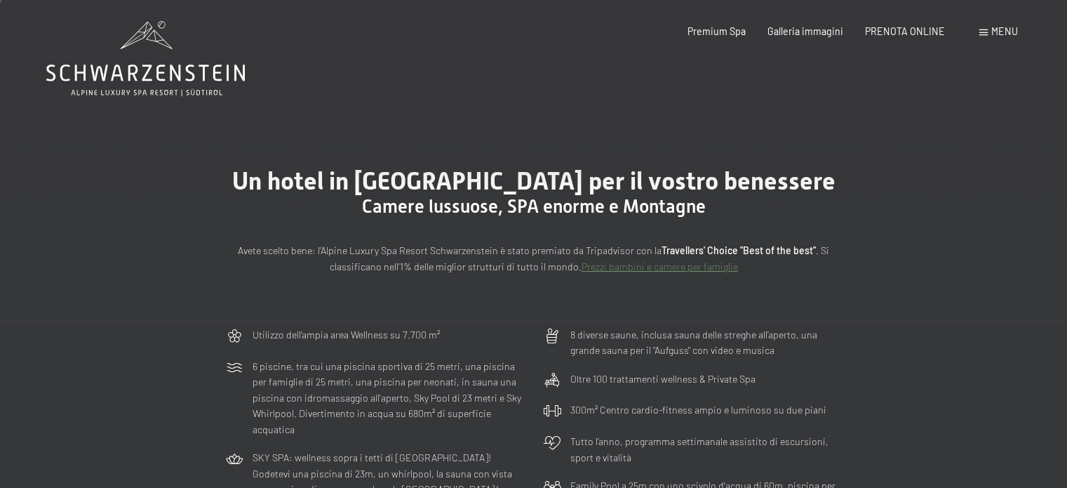
click at [1008, 25] on span "Menu" at bounding box center [1004, 31] width 27 height 12
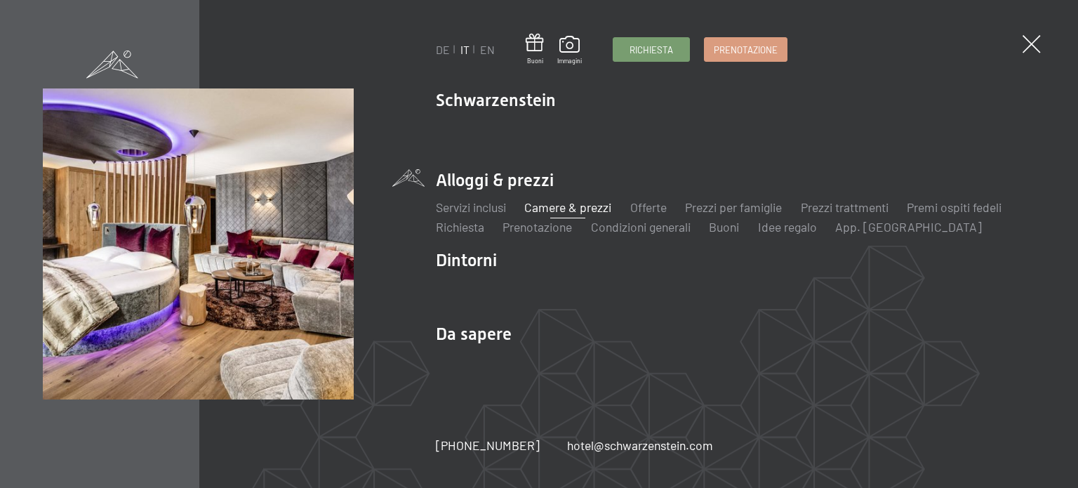
click at [1008, 25] on div "DE IT EN Buoni Immagini Richiesta Prenotazione DE IT EN Schwarzenstein Novità a…" at bounding box center [539, 244] width 1078 height 488
click at [646, 203] on link "Offerte" at bounding box center [648, 206] width 36 height 15
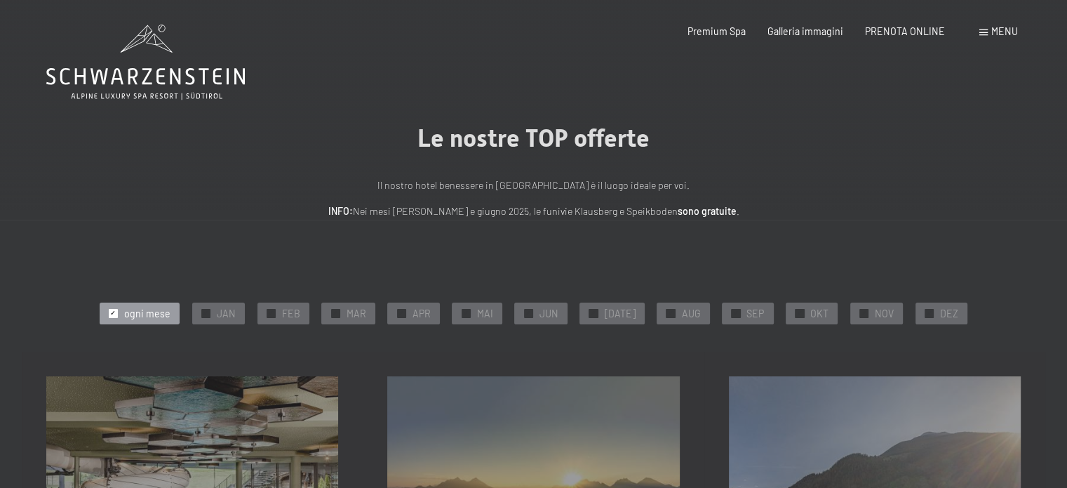
click at [1001, 32] on span "Menu" at bounding box center [1004, 31] width 27 height 12
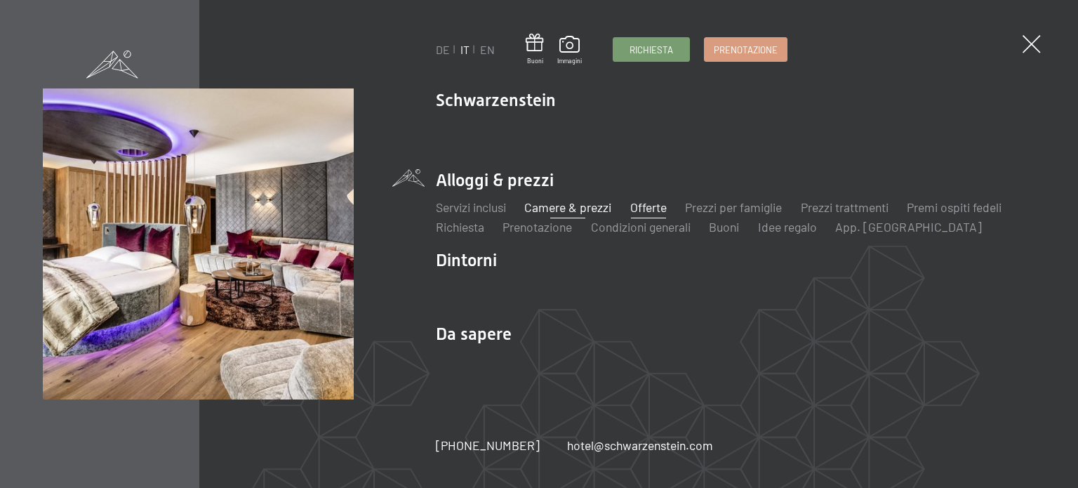
click at [594, 206] on link "Camere & prezzi" at bounding box center [567, 206] width 87 height 15
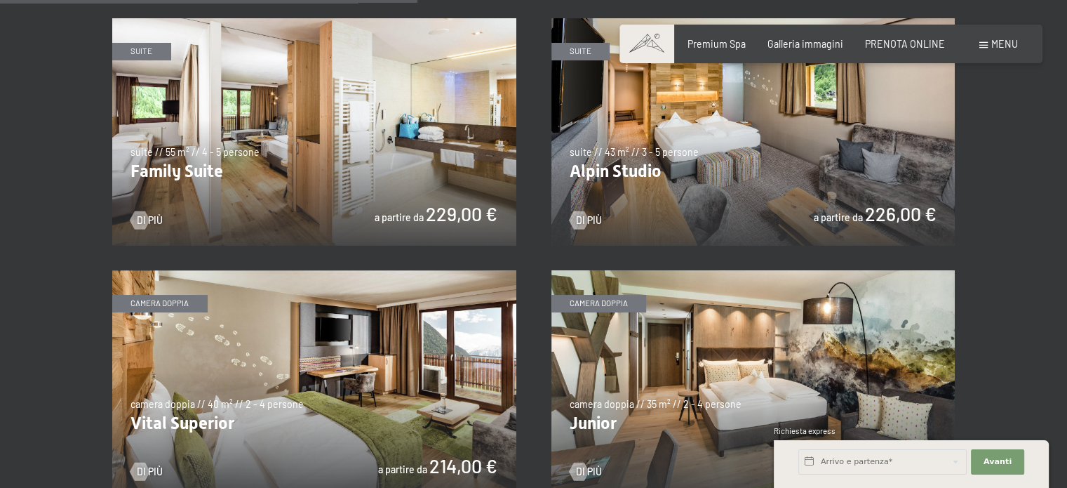
scroll to position [1560, 0]
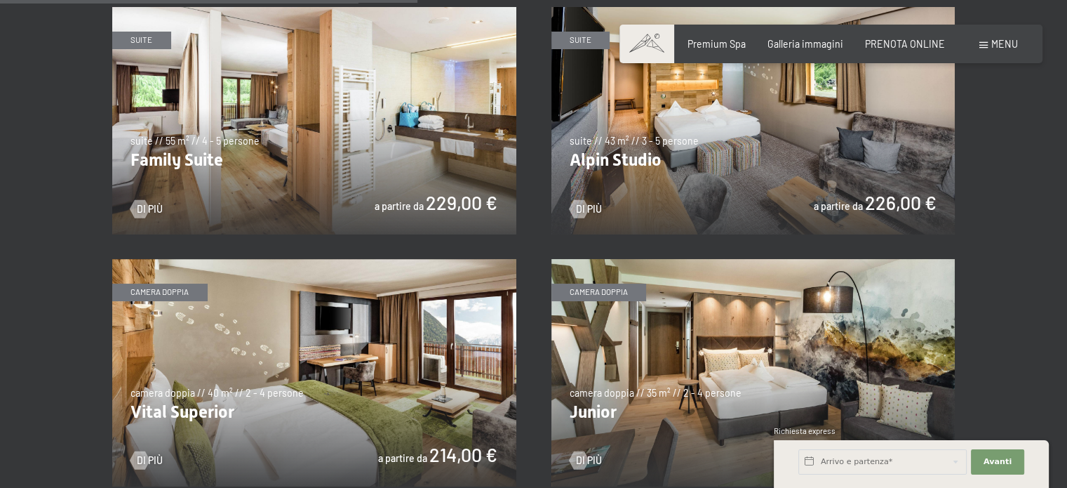
click at [379, 384] on img at bounding box center [314, 372] width 404 height 227
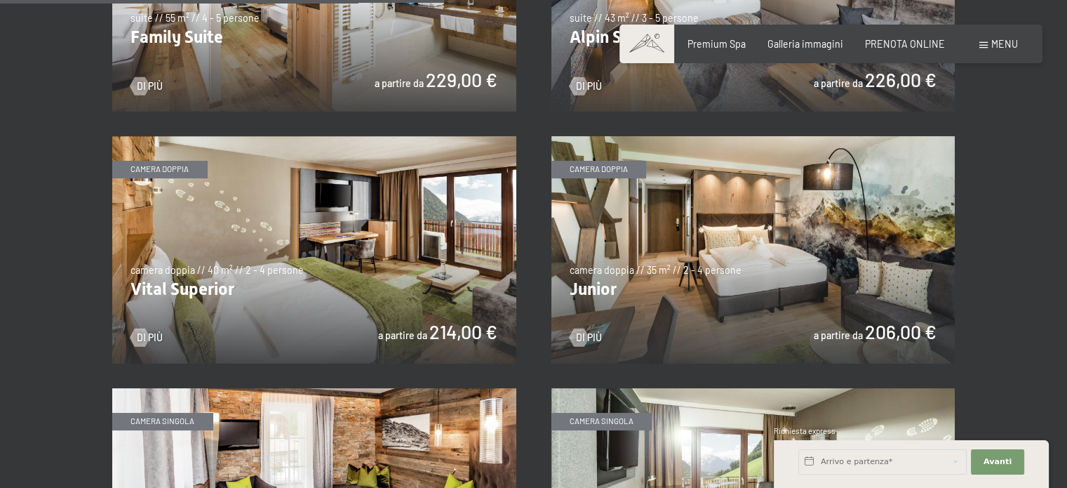
scroll to position [1661, 0]
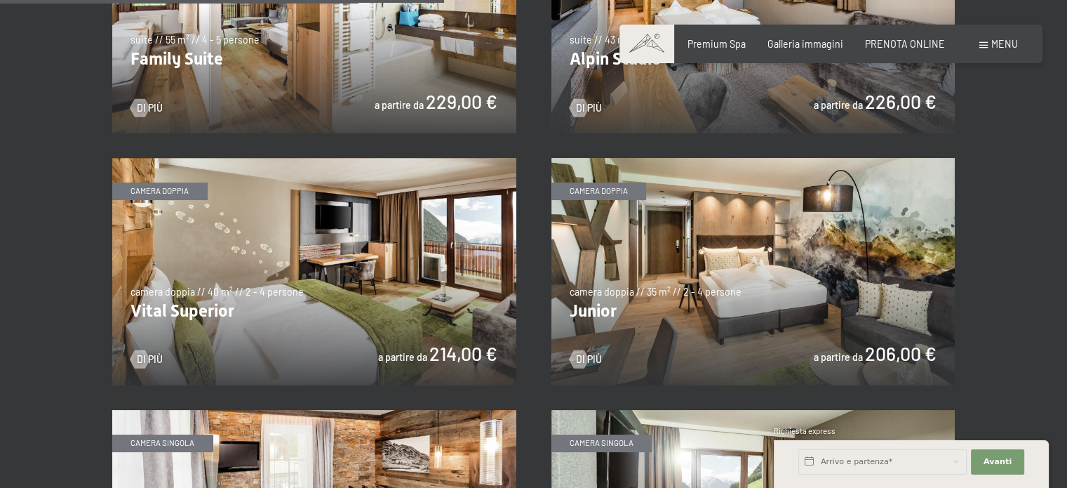
click at [797, 300] on img at bounding box center [753, 271] width 404 height 227
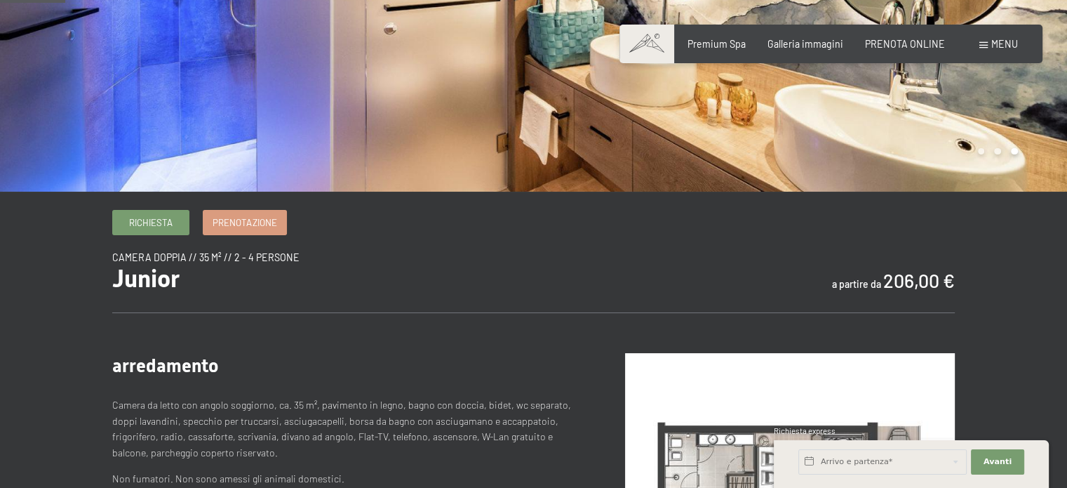
scroll to position [28, 0]
